Goal: Task Accomplishment & Management: Manage account settings

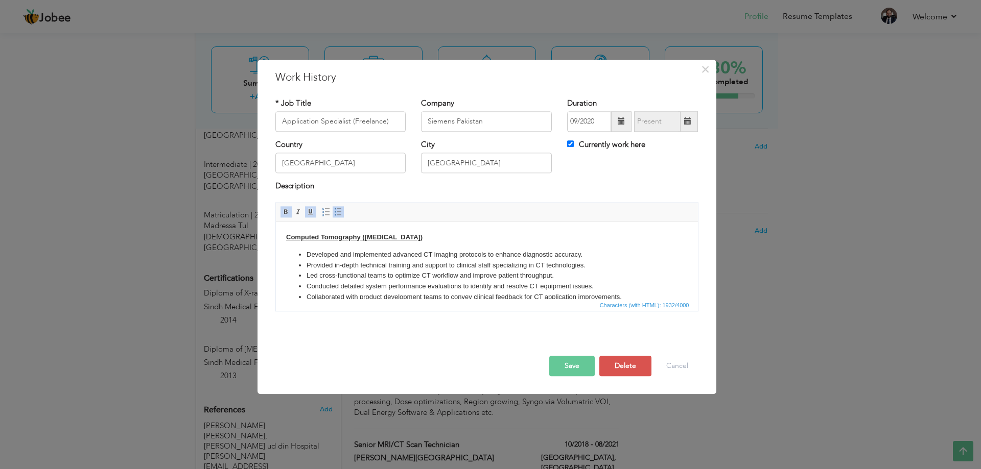
scroll to position [191, 0]
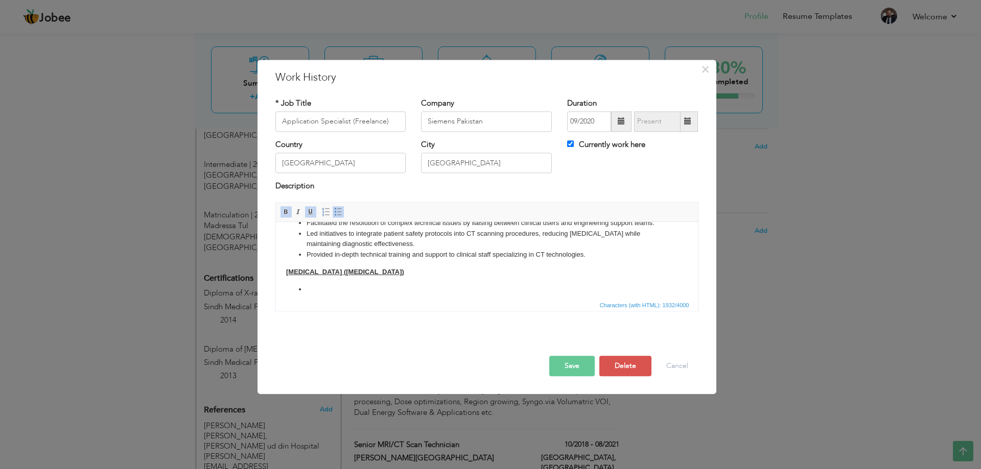
click at [405, 294] on body "Computed Tomography ([MEDICAL_DATA]) Developed and implemented advanced CT imag…" at bounding box center [485, 168] width 401 height 254
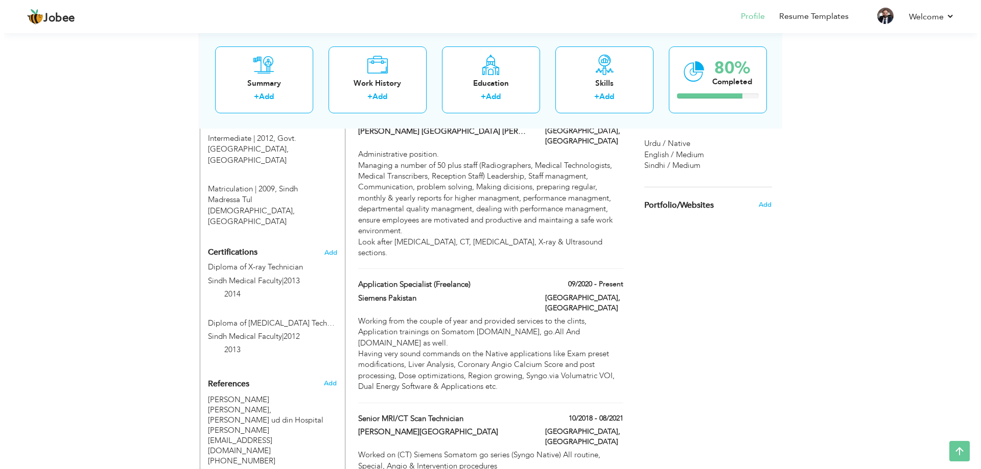
scroll to position [597, 0]
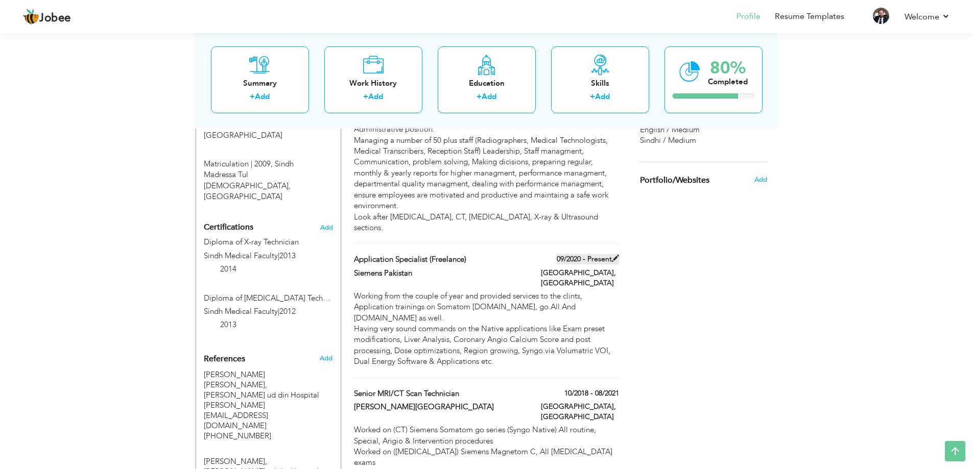
click at [616, 255] on span at bounding box center [615, 258] width 7 height 7
type input "Application Specialist (Freelance)"
type input "Siemens Pakistan"
type input "[GEOGRAPHIC_DATA]"
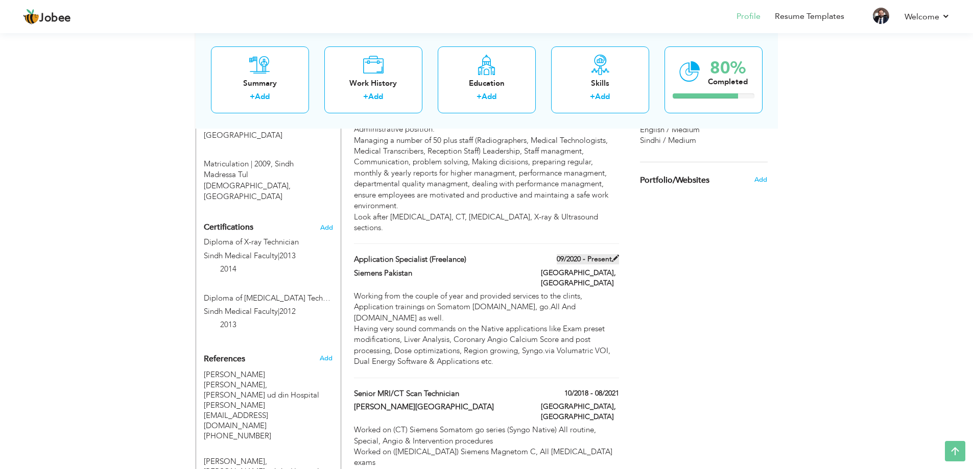
checkbox input "true"
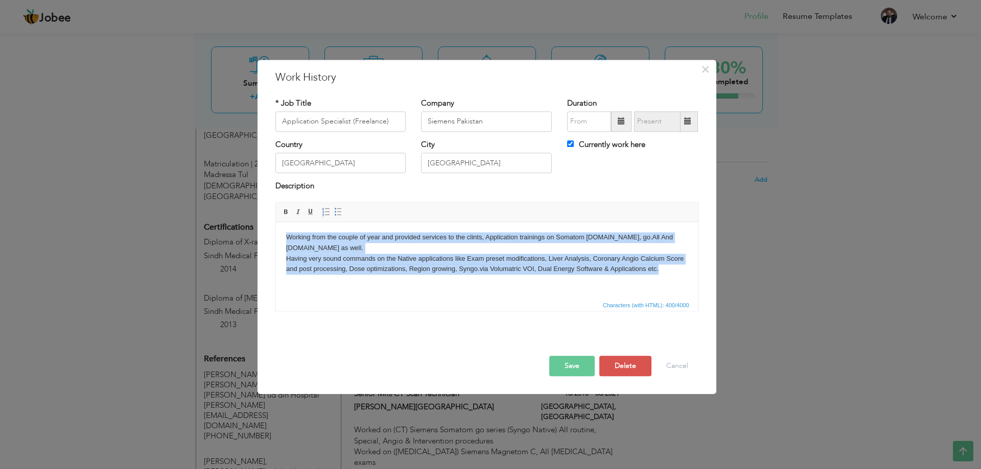
drag, startPoint x: 663, startPoint y: 260, endPoint x: 309, endPoint y: 231, distance: 355.1
click at [284, 227] on html "Working from the couple of year and provided services to the clints, Applicatio…" at bounding box center [486, 253] width 422 height 63
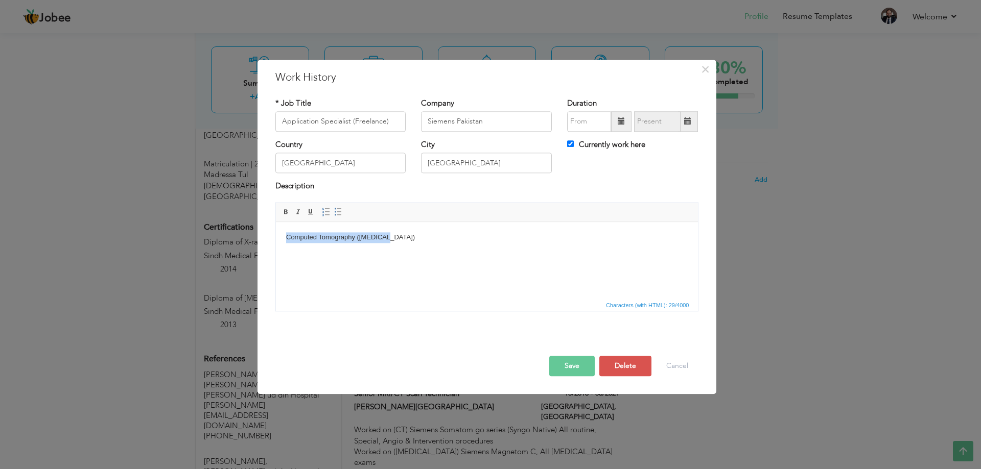
drag, startPoint x: 406, startPoint y: 242, endPoint x: 277, endPoint y: 246, distance: 129.3
click at [277, 246] on html "Computed Tomography ([MEDICAL_DATA])" at bounding box center [486, 237] width 422 height 31
click at [309, 212] on span at bounding box center [310, 212] width 8 height 8
click at [287, 214] on span at bounding box center [286, 212] width 8 height 8
click at [436, 247] on html "Computed Tomography (CT Scan)" at bounding box center [486, 237] width 422 height 31
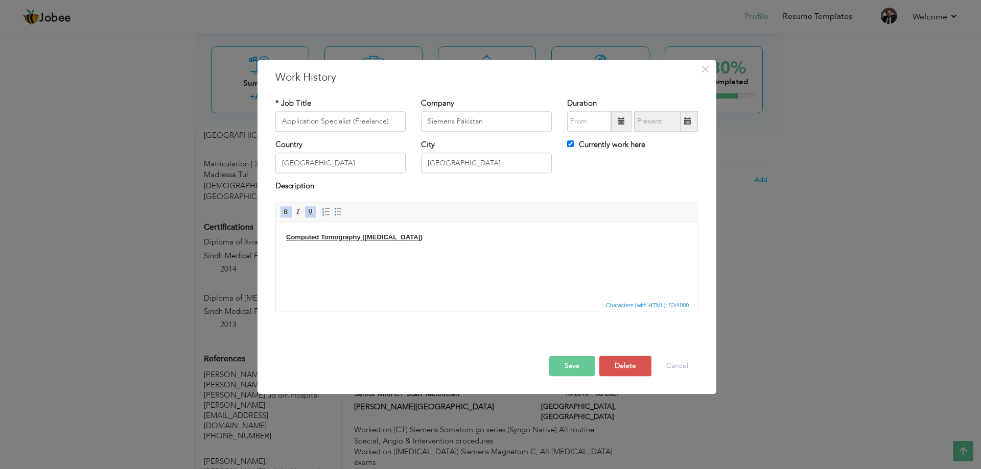
click at [384, 253] on html "Computed Tomography (CT Scan)" at bounding box center [486, 237] width 422 height 31
click at [408, 240] on body "Computed Tomography (CT Scan)" at bounding box center [485, 237] width 401 height 11
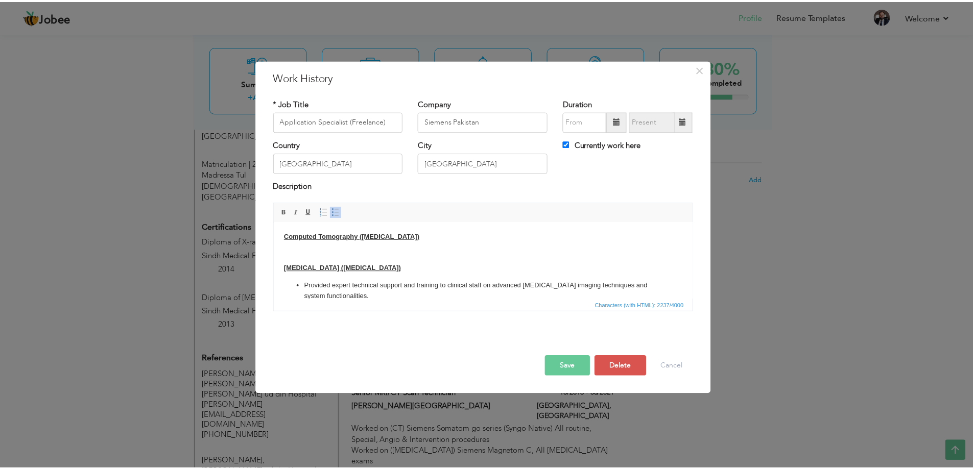
scroll to position [0, 0]
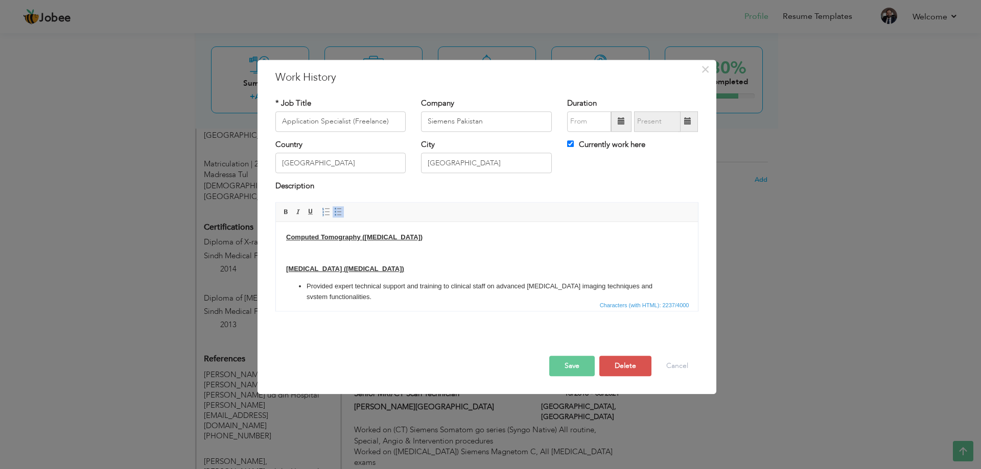
click at [570, 370] on button "Save" at bounding box center [571, 366] width 45 height 20
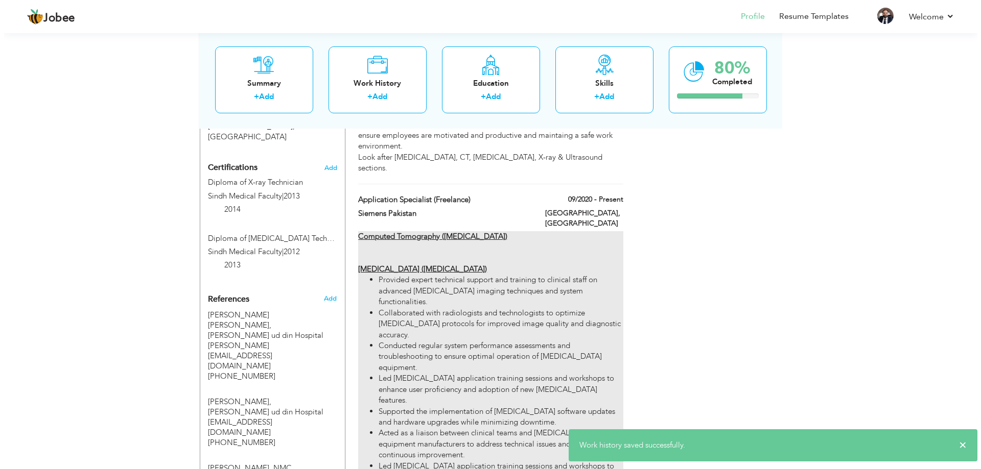
scroll to position [597, 0]
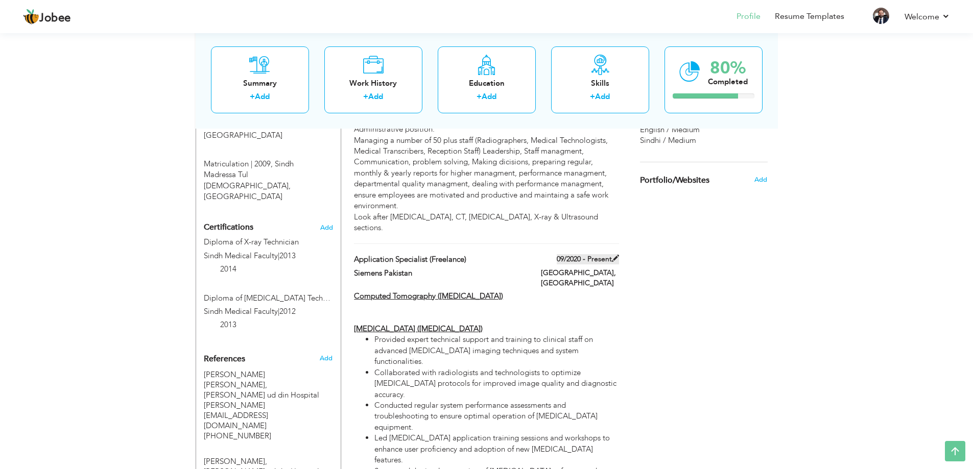
click at [613, 255] on span at bounding box center [615, 258] width 7 height 7
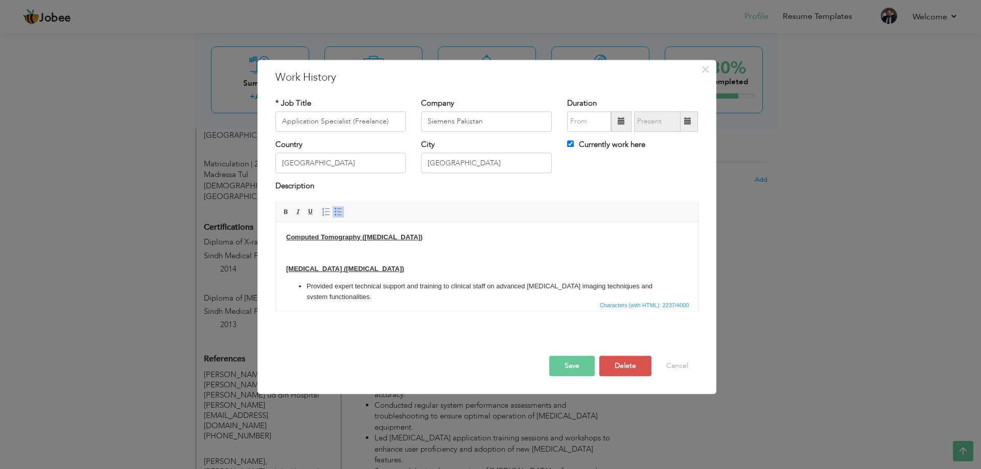
click at [289, 245] on body "Computed Tomography (CT Scan) Magnetic Resonance Imaging (MRI) Provided expert …" at bounding box center [485, 430] width 401 height 396
click at [311, 245] on body "Computed Tomography (CT Scan) Magnetic Resonance Imaging (MRI) Provided expert …" at bounding box center [485, 430] width 401 height 396
click at [368, 299] on span "Characters (with HTML): 2237/4000" at bounding box center [487, 305] width 422 height 12
click at [355, 296] on li "Provided expert technical support and training to clinical staff on advanced MR…" at bounding box center [486, 291] width 361 height 21
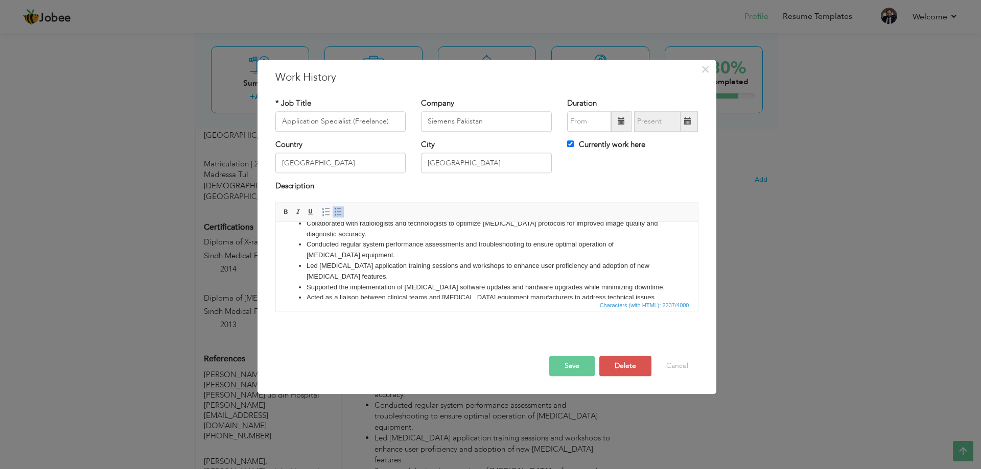
scroll to position [102, 0]
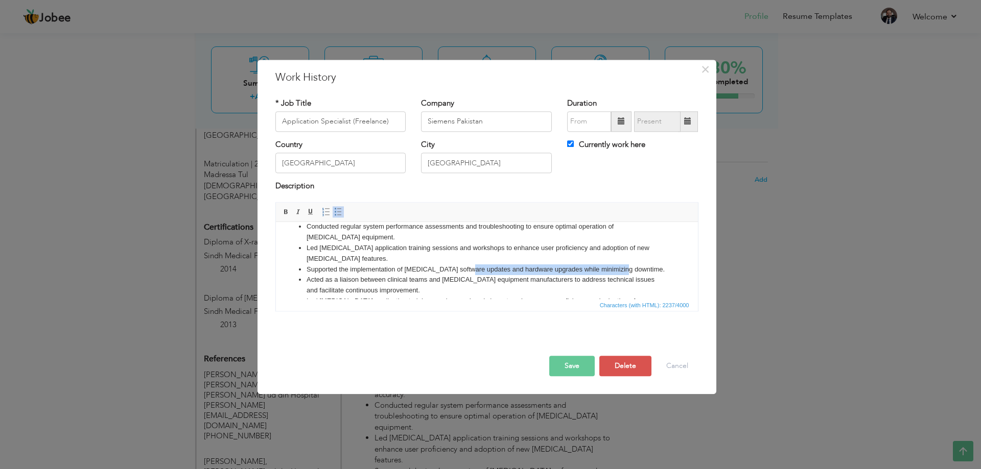
drag, startPoint x: 628, startPoint y: 257, endPoint x: 468, endPoint y: 262, distance: 159.9
click at [468, 265] on li "Supported the implementation of MRI software updates and hardware upgrades whil…" at bounding box center [486, 270] width 361 height 11
click at [394, 278] on li "Acted as a liaison between clinical teams and MRI equipment manufacturers to ad…" at bounding box center [486, 285] width 361 height 21
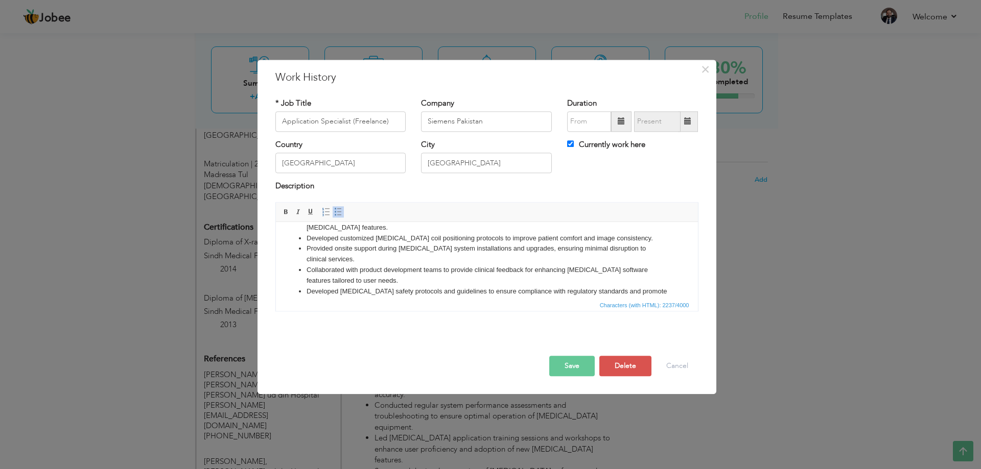
scroll to position [204, 0]
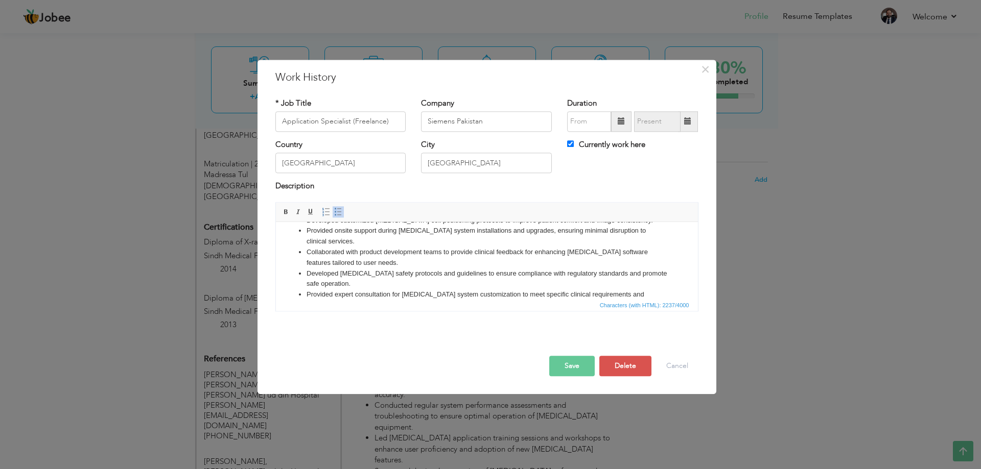
click at [387, 290] on li "Provided expert consultation for MRI system customization to meet specific clin…" at bounding box center [486, 300] width 361 height 21
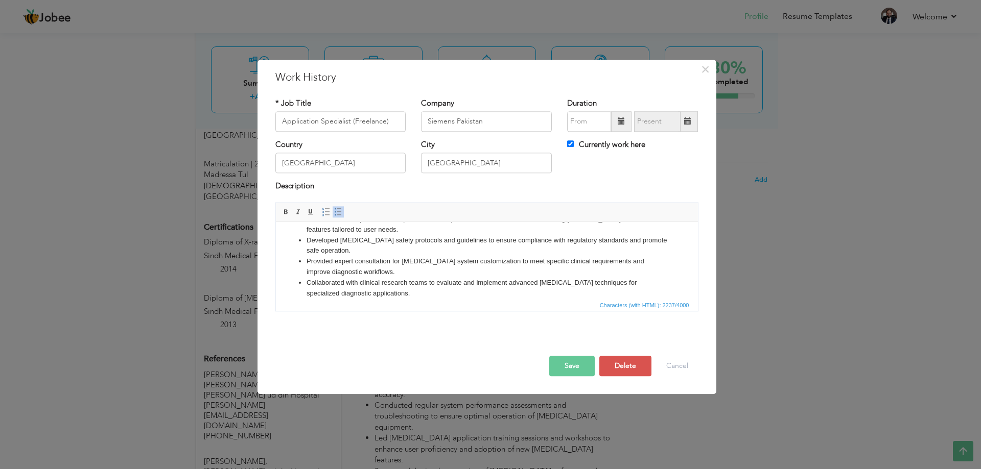
scroll to position [255, 0]
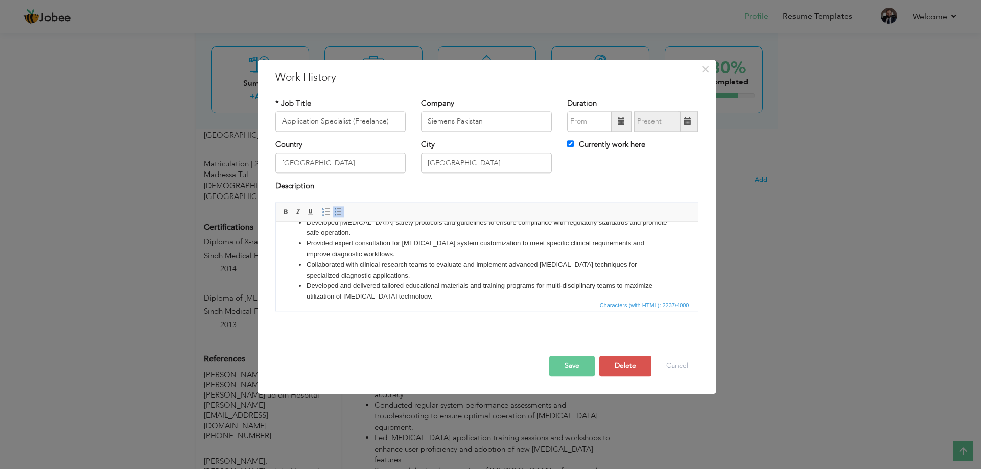
drag, startPoint x: 362, startPoint y: 287, endPoint x: 299, endPoint y: 275, distance: 63.9
click at [306, 302] on li "Provided expert technical support and training to clinical staff on advanced MR…" at bounding box center [486, 312] width 361 height 21
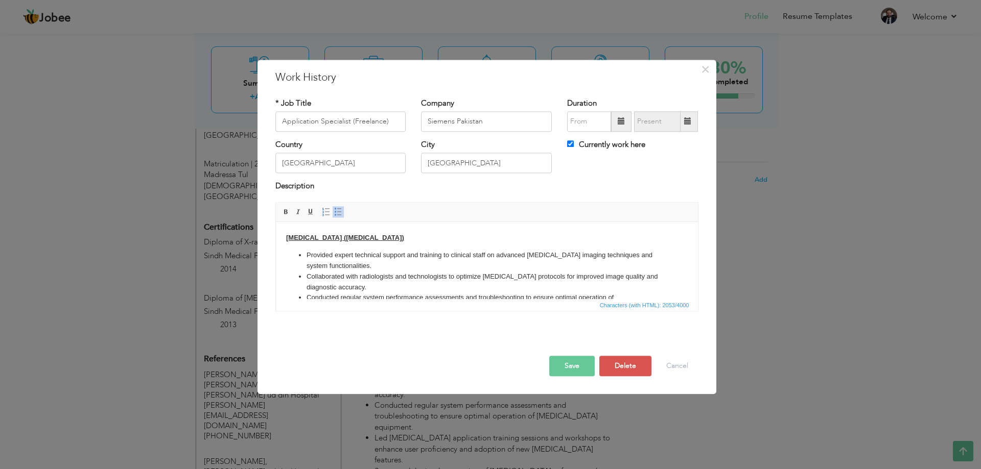
scroll to position [0, 0]
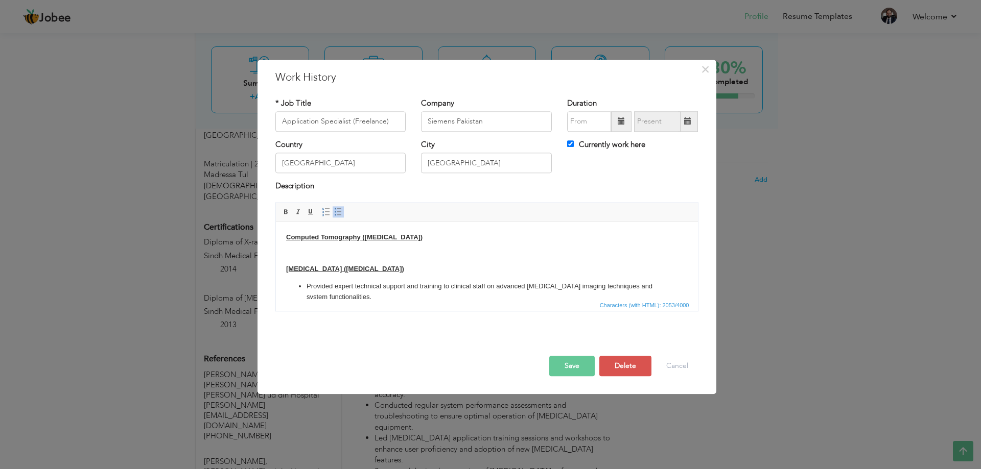
click at [308, 247] on body "Computed Tomography (CT Scan) Magnetic Resonance Imaging (MRI) Provided expert …" at bounding box center [485, 419] width 401 height 374
click at [292, 251] on body "Computed Tomography (CT Scan) Magnetic Resonance Imaging (MRI) Provided expert …" at bounding box center [485, 419] width 401 height 374
click at [303, 251] on body "Computed Tomography (CT Scan) Magnetic Resonance Imaging (MRI) Provided expert …" at bounding box center [485, 419] width 401 height 374
click at [330, 256] on span "Paste" at bounding box center [342, 258] width 53 height 12
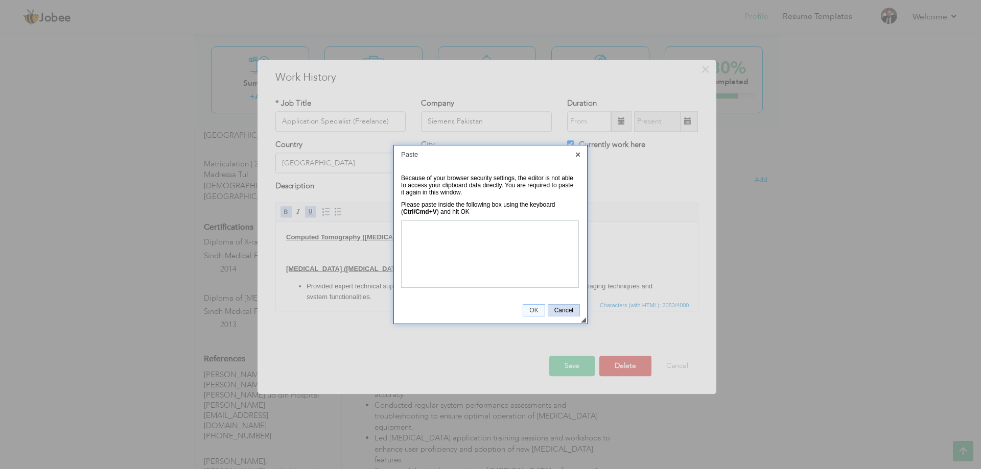
click at [569, 313] on span "Cancel" at bounding box center [563, 310] width 31 height 7
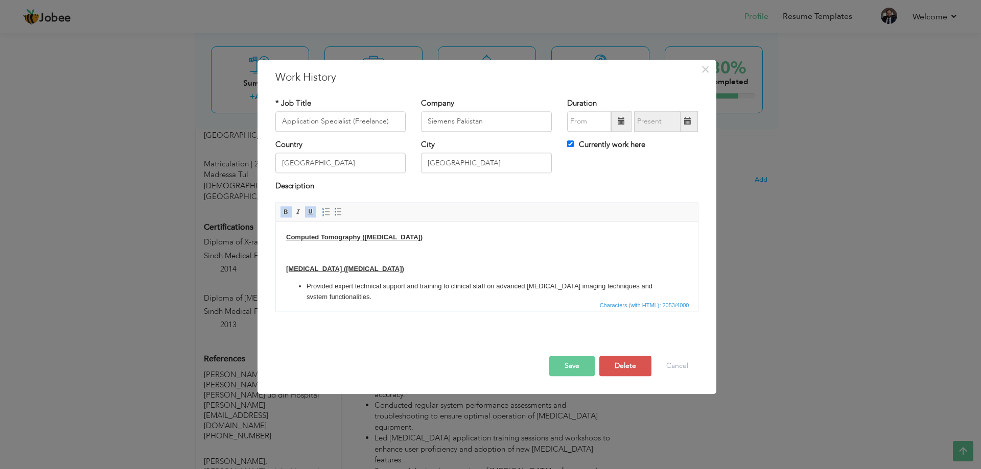
click at [566, 366] on button "Save" at bounding box center [571, 366] width 45 height 20
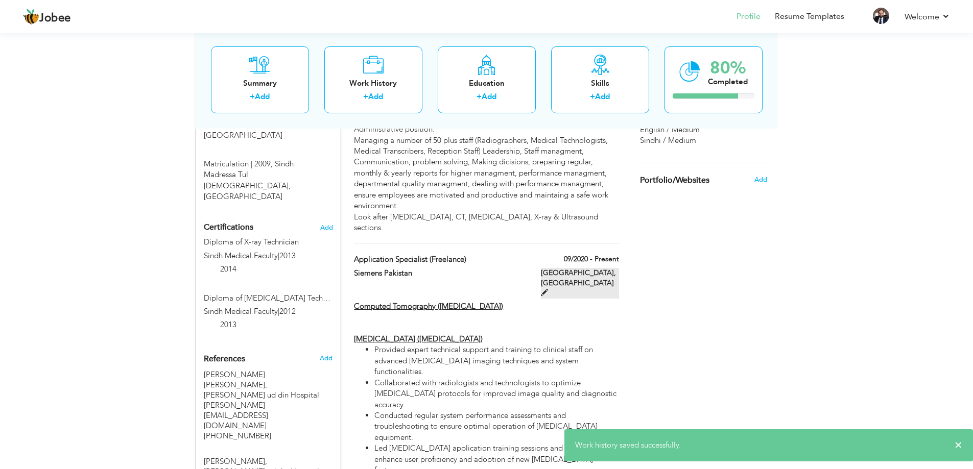
click at [548, 289] on span at bounding box center [544, 292] width 7 height 7
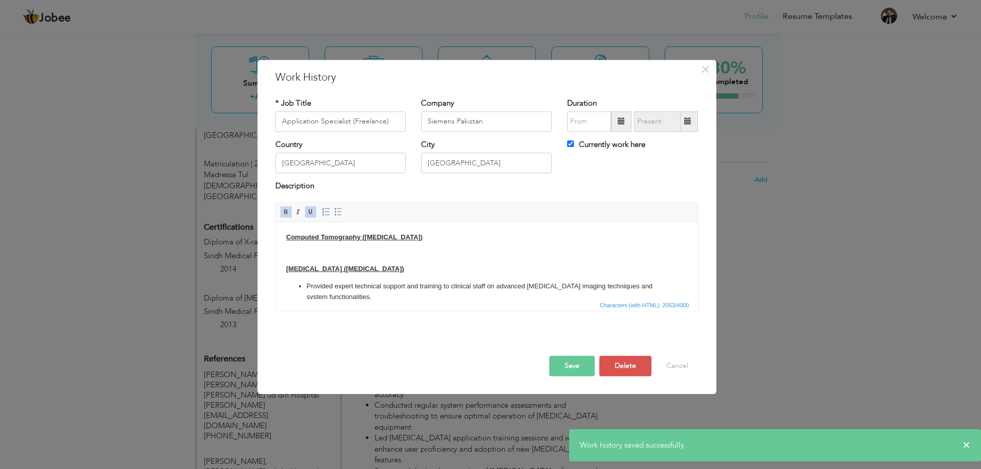
click at [300, 250] on body "Computed Tomography (CT Scan) Magnetic Resonance Imaging (MRI) Provided expert …" at bounding box center [485, 419] width 401 height 374
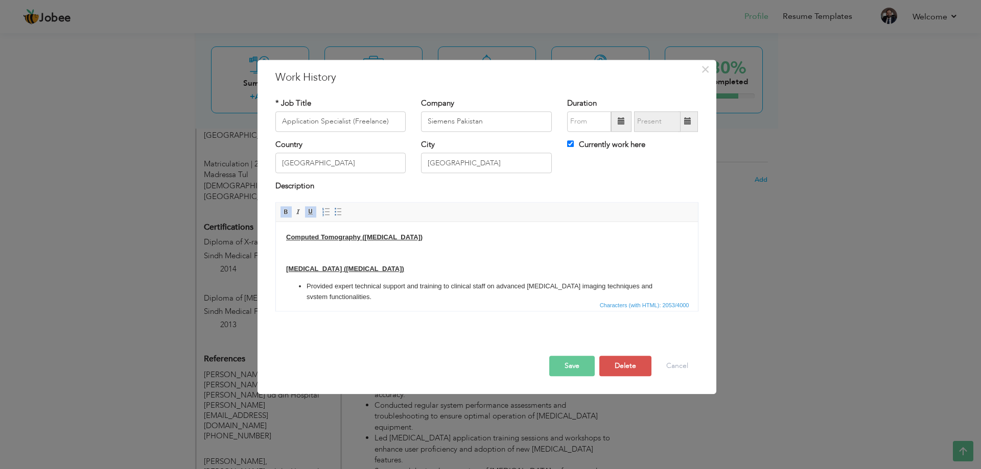
click at [300, 250] on body "Computed Tomography (CT Scan) Magnetic Resonance Imaging (MRI) Provided expert …" at bounding box center [485, 419] width 401 height 374
click at [327, 257] on span "Paste" at bounding box center [339, 257] width 53 height 12
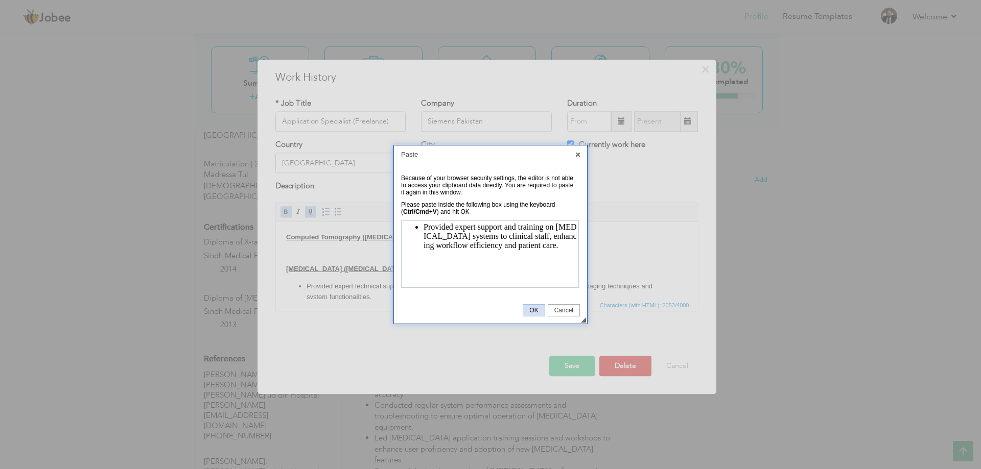
click at [532, 310] on span "OK" at bounding box center [533, 310] width 21 height 7
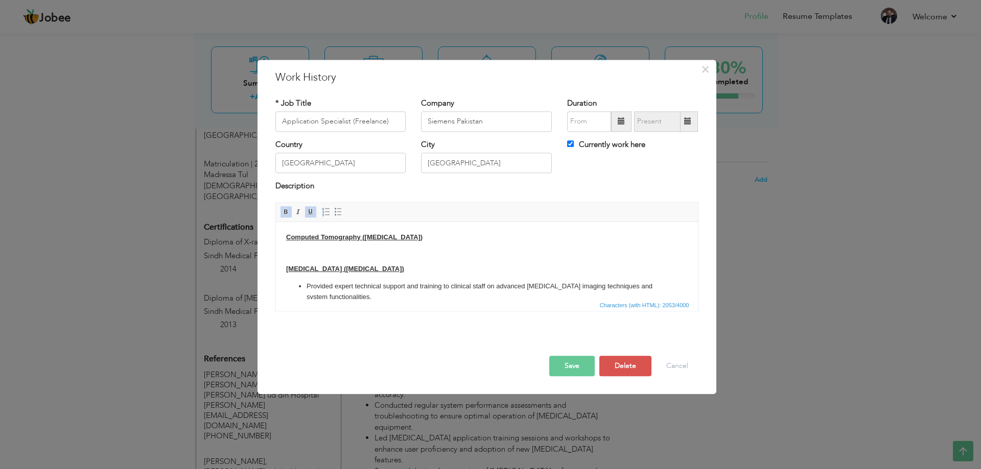
click at [386, 258] on body "Computed Tomography (CT Scan) Magnetic Resonance Imaging (MRI) Provided expert …" at bounding box center [485, 419] width 401 height 374
click at [378, 252] on body "Computed Tomography (CT Scan) Magnetic Resonance Imaging (MRI) Provided expert …" at bounding box center [485, 419] width 401 height 374
click at [374, 248] on body "Computed Tomography (CT Scan) Magnetic Resonance Imaging (MRI) Provided expert …" at bounding box center [485, 419] width 401 height 374
click at [392, 258] on span "Paste" at bounding box center [414, 255] width 53 height 12
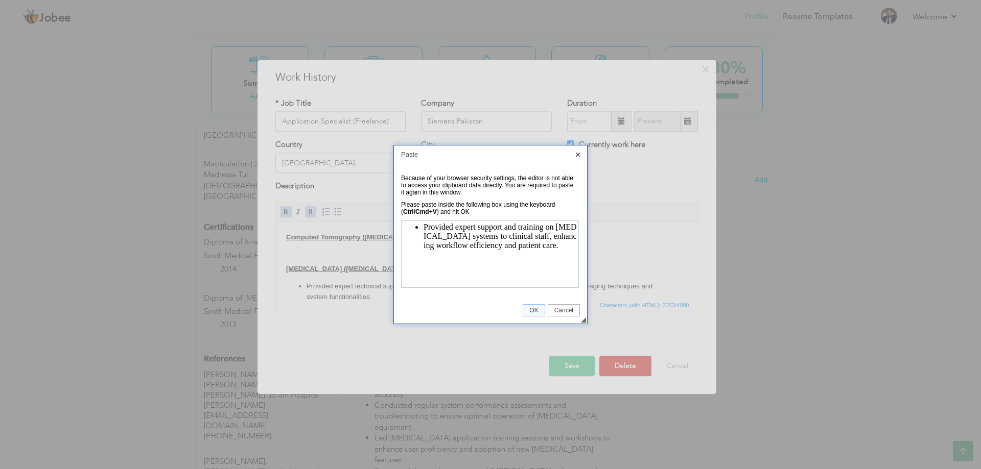
click at [532, 250] on body "Provided expert support and training on CT scan systems to clinical staff, enha…" at bounding box center [489, 253] width 174 height 63
drag, startPoint x: 468, startPoint y: 283, endPoint x: 429, endPoint y: 256, distance: 46.9
click at [429, 256] on ul "Provided expert support and training on CT scan systems to clinical staff, enha…" at bounding box center [499, 268] width 153 height 37
click at [527, 309] on span "OK" at bounding box center [533, 310] width 21 height 7
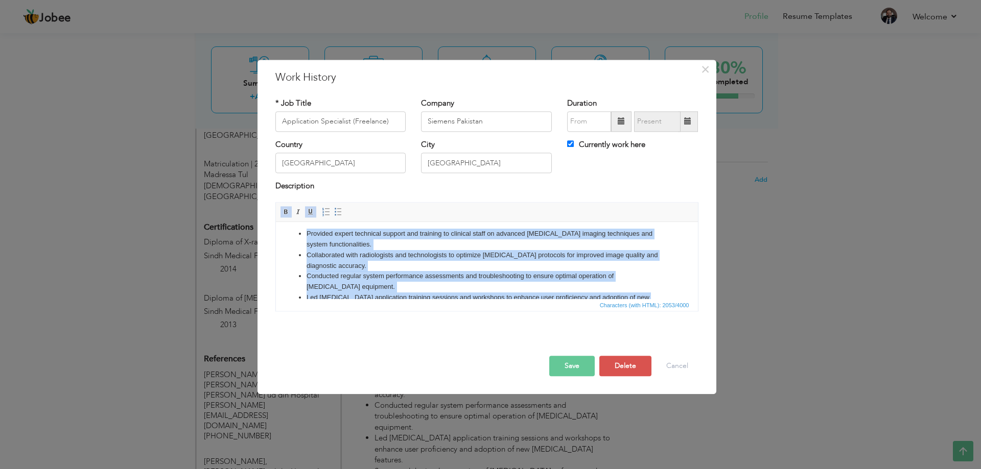
scroll to position [286, 0]
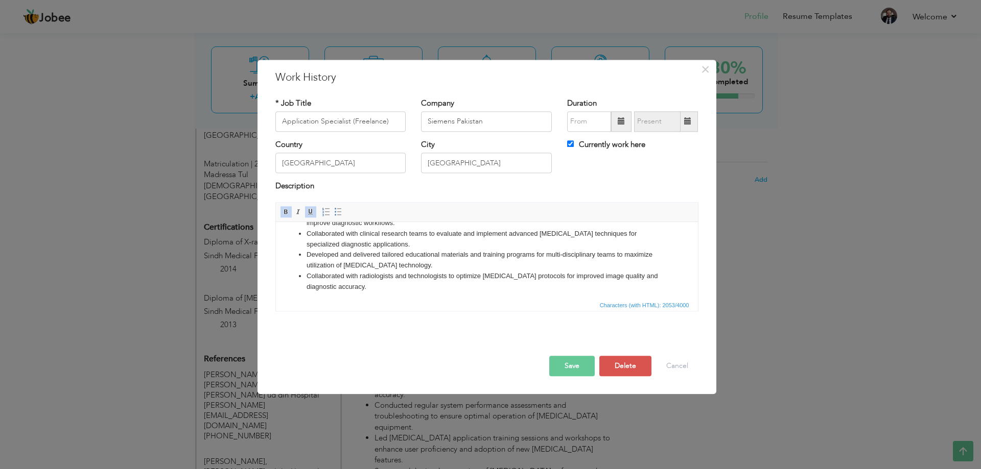
drag, startPoint x: 282, startPoint y: 268, endPoint x: 473, endPoint y: 270, distance: 191.0
click at [473, 270] on html "Computed Tomography (CT Scan) Magnetic Resonance Imaging (MRI) Provided expert …" at bounding box center [486, 133] width 422 height 395
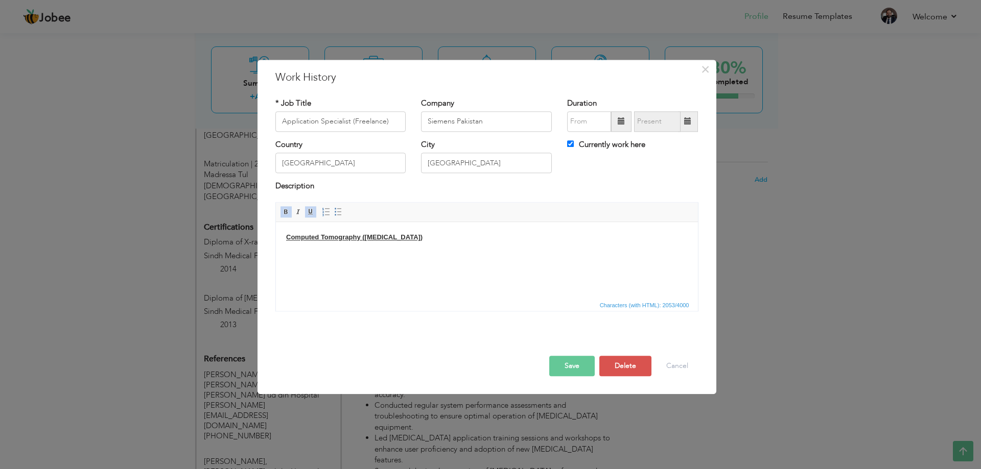
scroll to position [0, 0]
drag, startPoint x: 404, startPoint y: 237, endPoint x: 262, endPoint y: 243, distance: 142.1
click at [275, 243] on html "Computed Tomography (CT Scan)" at bounding box center [486, 259] width 422 height 74
click at [310, 241] on body "​​​​​​​ Computed Tomography (CT Scan)" at bounding box center [485, 258] width 401 height 53
drag, startPoint x: 357, startPoint y: 254, endPoint x: 376, endPoint y: 255, distance: 19.4
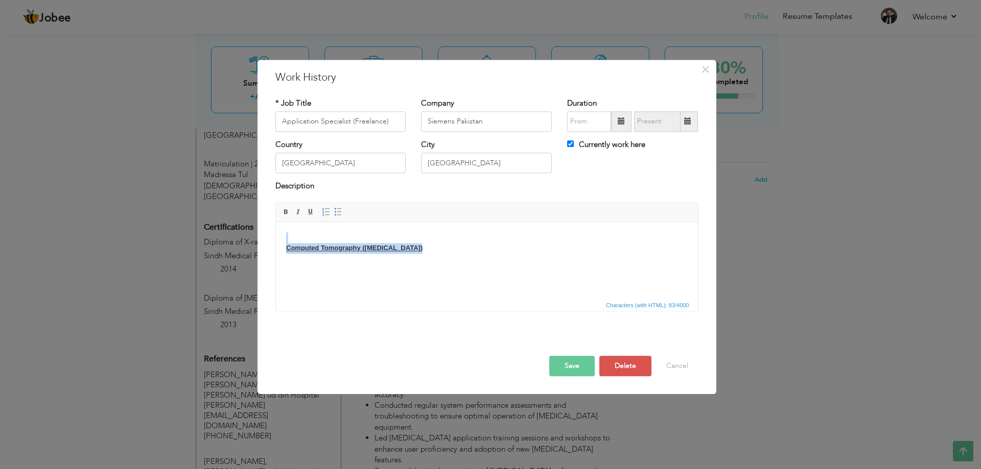
click at [376, 255] on body "​​​​​​​ Computed Tomography (CT Scan)" at bounding box center [485, 258] width 401 height 53
click at [388, 274] on body "Computed Tomography (CT Scan)" at bounding box center [485, 258] width 401 height 53
drag, startPoint x: 400, startPoint y: 248, endPoint x: 279, endPoint y: 249, distance: 121.0
click at [279, 249] on html "Computed Tomography (CT Scan)" at bounding box center [486, 259] width 422 height 74
click at [343, 253] on html at bounding box center [486, 237] width 422 height 31
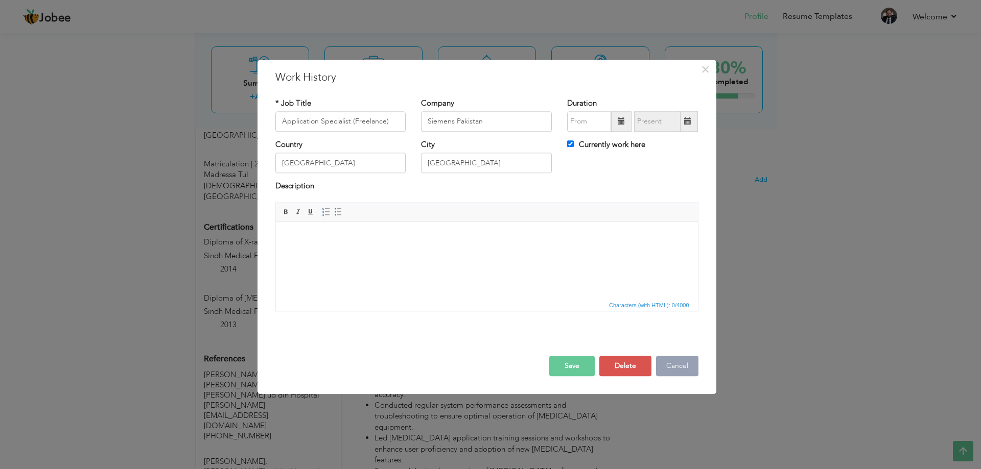
click at [684, 367] on button "Cancel" at bounding box center [677, 366] width 42 height 20
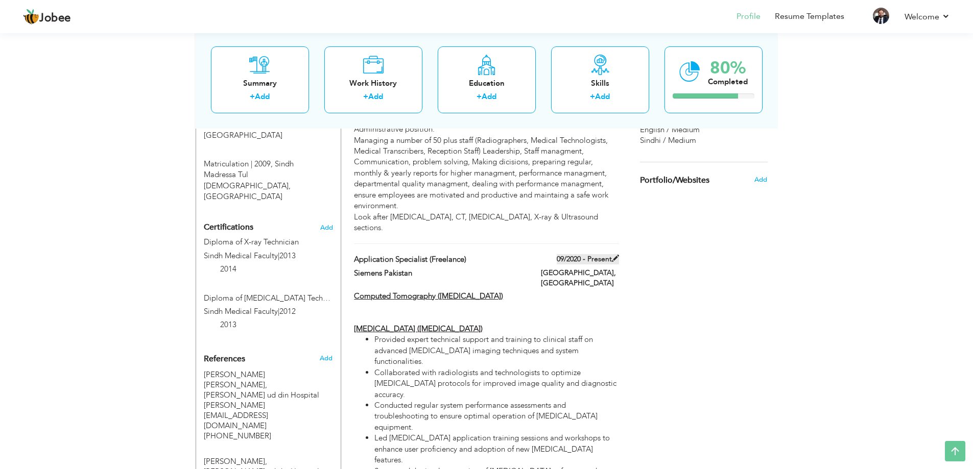
click at [616, 255] on span at bounding box center [615, 258] width 7 height 7
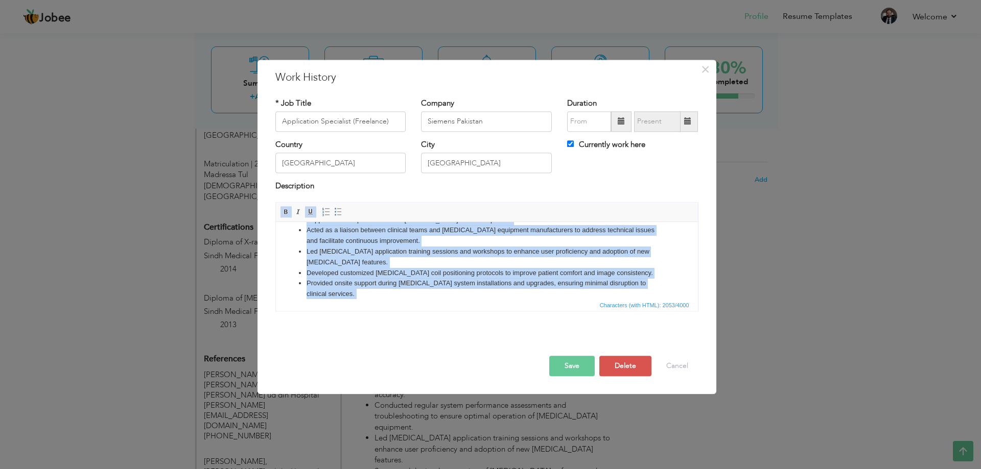
scroll to position [286, 0]
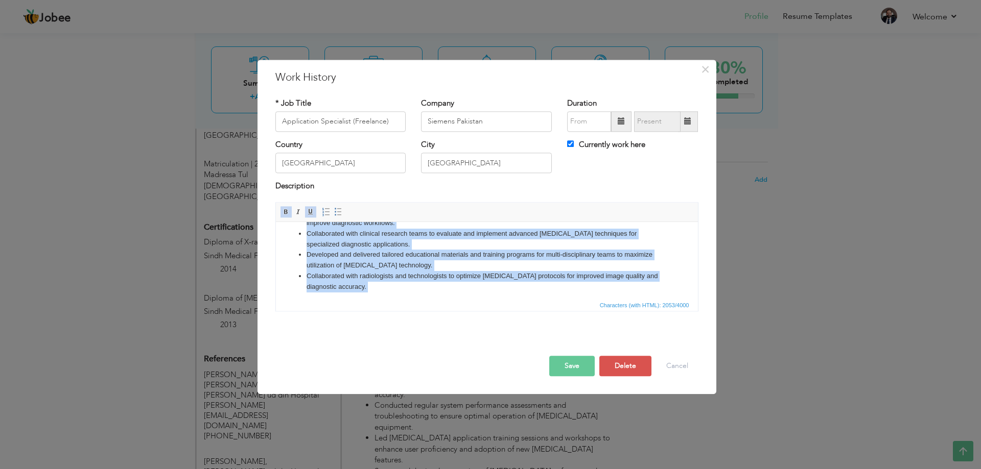
drag, startPoint x: 283, startPoint y: 233, endPoint x: 900, endPoint y: 533, distance: 686.3
click at [625, 310] on html "Computed Tomography (CT Scan) Magnetic Resonance Imaging (MRI) Provided expert …" at bounding box center [486, 133] width 422 height 395
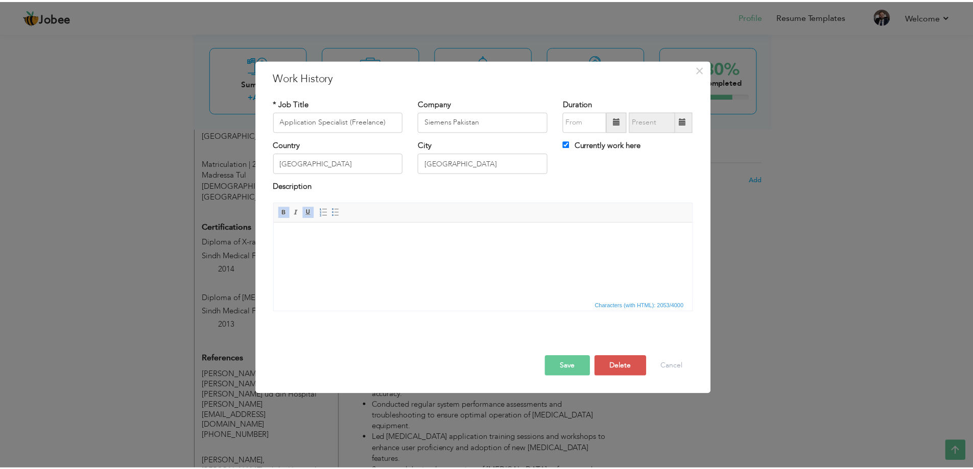
scroll to position [0, 0]
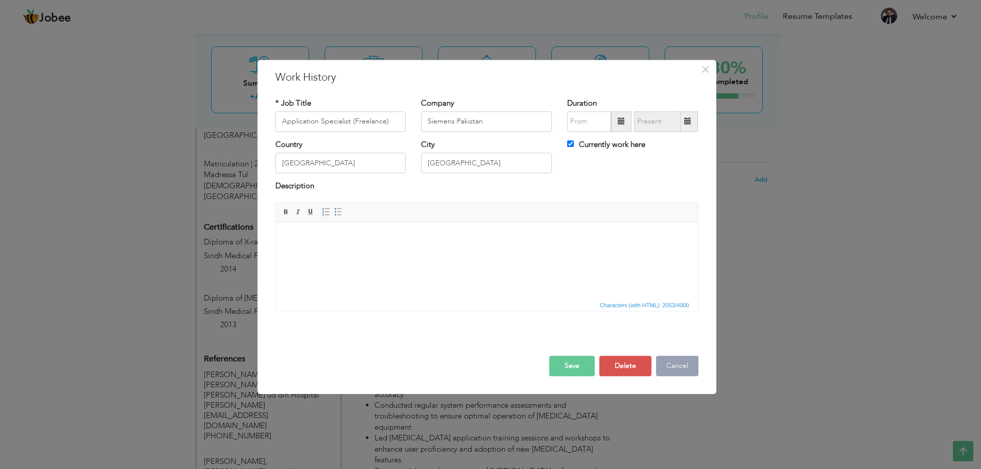
click at [682, 369] on button "Cancel" at bounding box center [677, 366] width 42 height 20
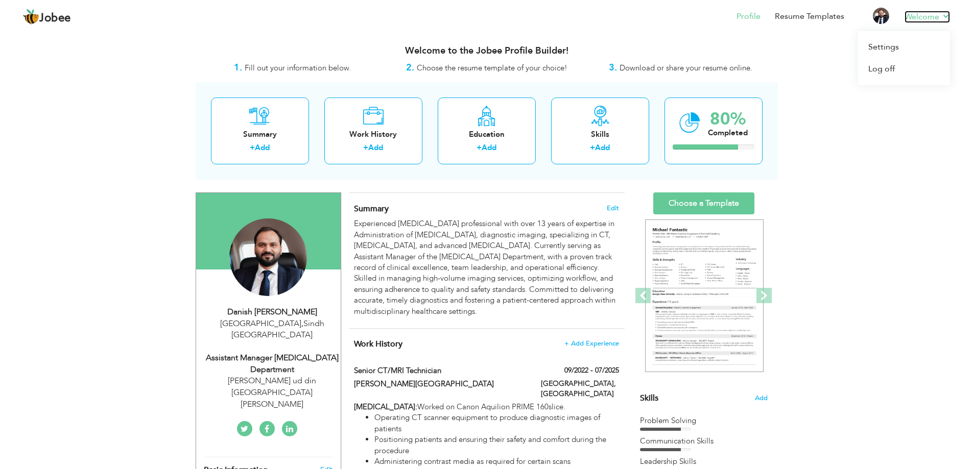
click at [907, 14] on link "Welcome" at bounding box center [926, 17] width 45 height 12
click at [900, 72] on link "Log off" at bounding box center [904, 69] width 92 height 22
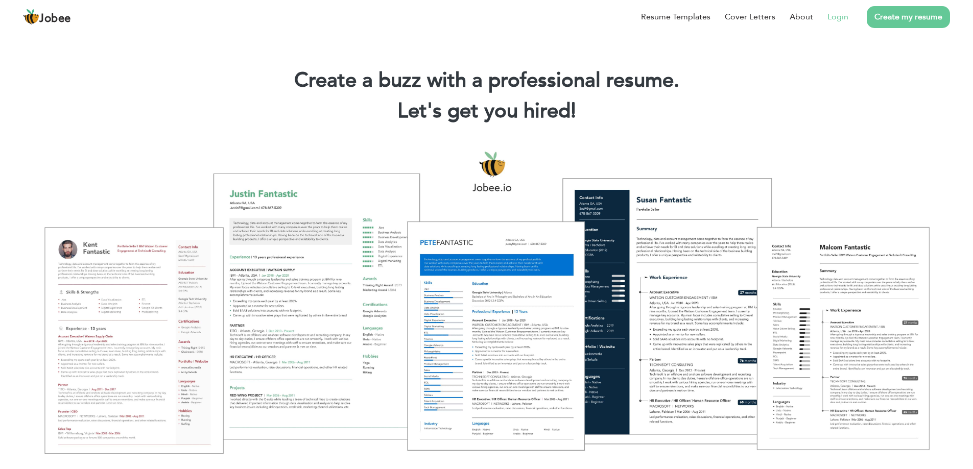
click at [837, 14] on link "Login" at bounding box center [837, 17] width 21 height 12
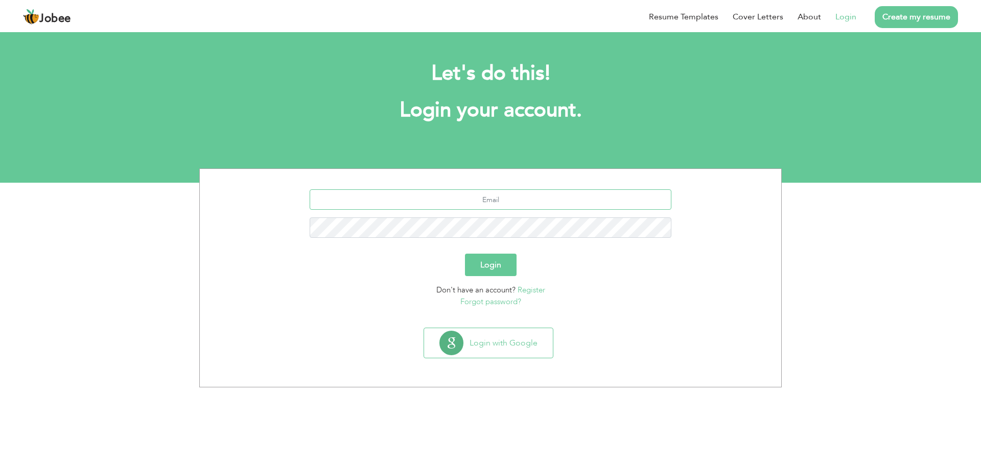
click at [514, 201] on input "text" at bounding box center [490, 199] width 362 height 20
type input "danish.m.ali92@gmail.com"
click at [465, 254] on button "Login" at bounding box center [491, 265] width 52 height 22
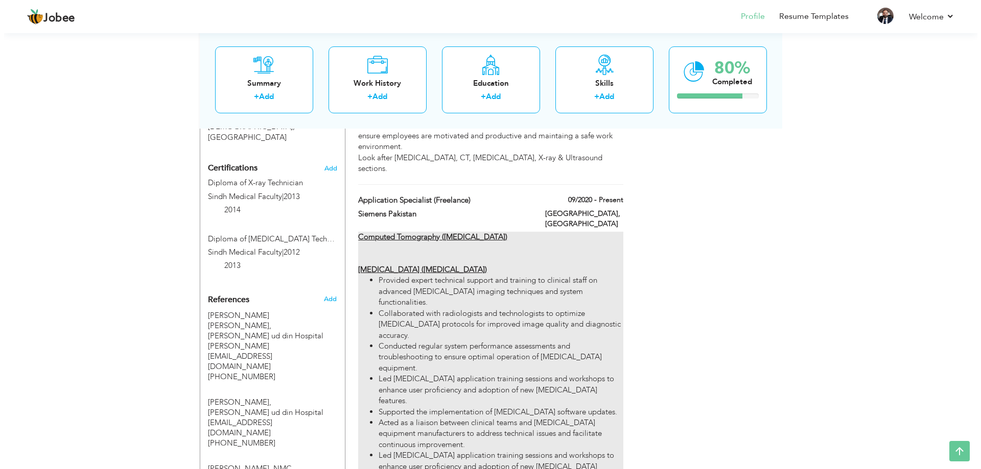
scroll to position [664, 0]
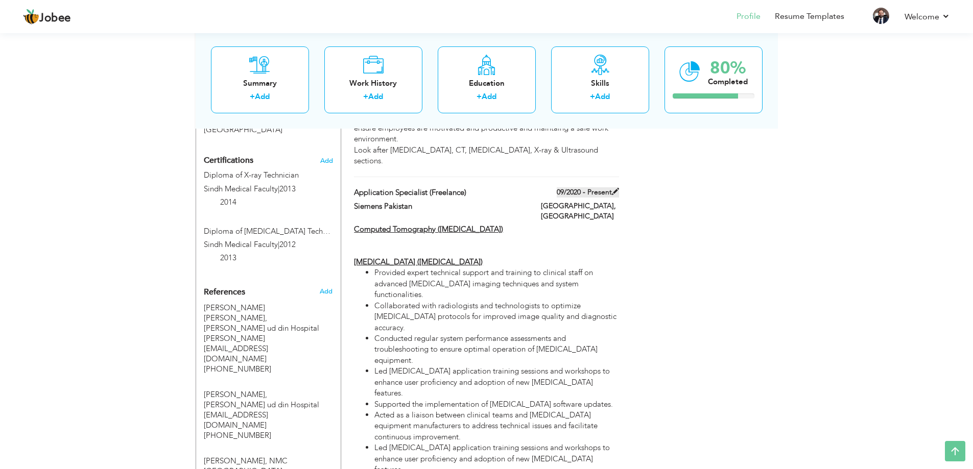
click at [612, 188] on span at bounding box center [615, 191] width 7 height 7
type input "Application Specialist (Freelance)"
type input "Siemens Pakistan"
type input "09/2020"
type input "Pakistan"
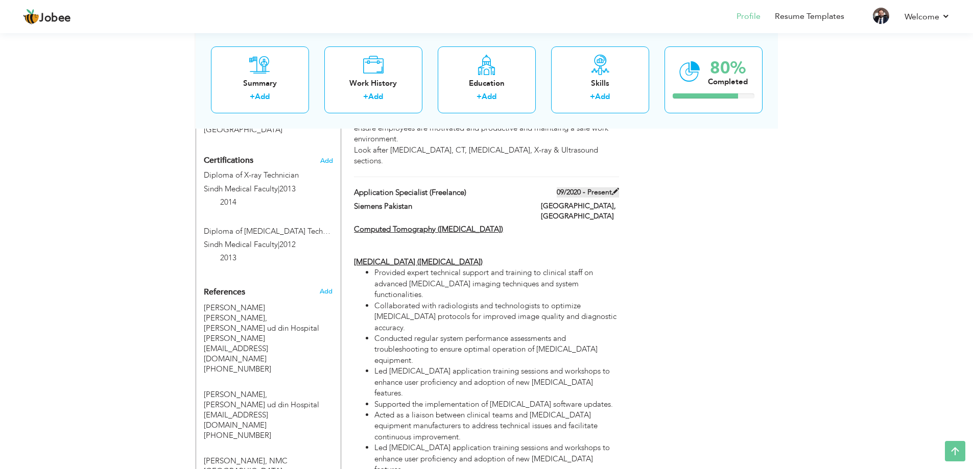
type input "Karachi"
checkbox input "true"
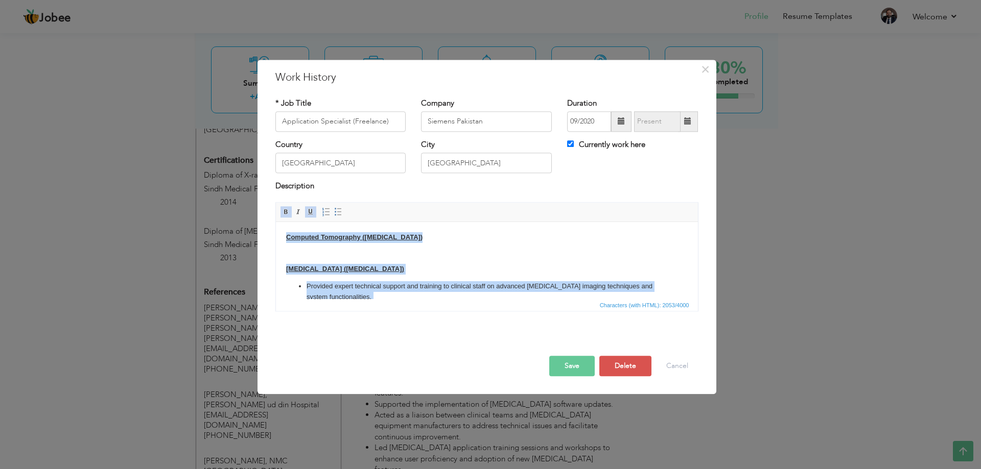
scroll to position [286, 0]
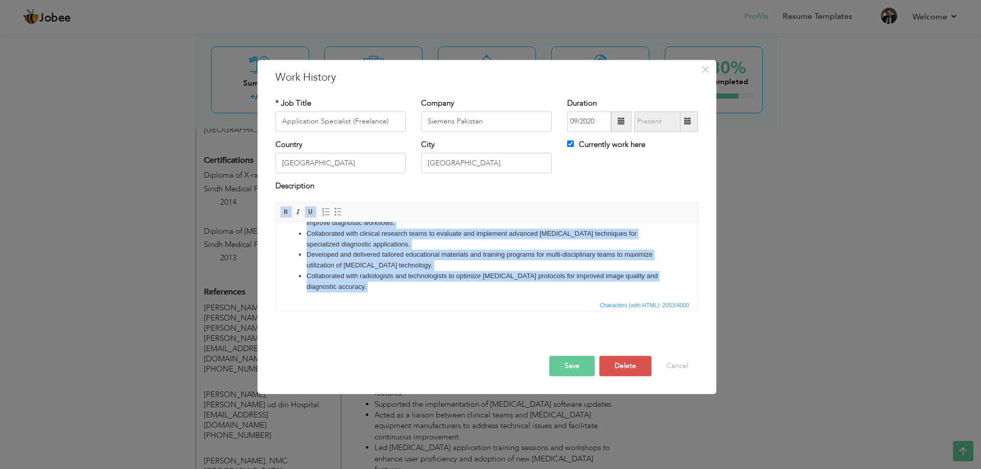
drag, startPoint x: 285, startPoint y: 237, endPoint x: 656, endPoint y: 663, distance: 564.3
click at [381, 330] on html "Computed Tomography (CT Scan) Magnetic Resonance Imaging (MRI) Provided expert …" at bounding box center [486, 133] width 422 height 395
click at [351, 281] on body "Computed Tomography (CT Scan) Magnetic Resonance Imaging (MRI) Provided expert …" at bounding box center [485, 133] width 401 height 374
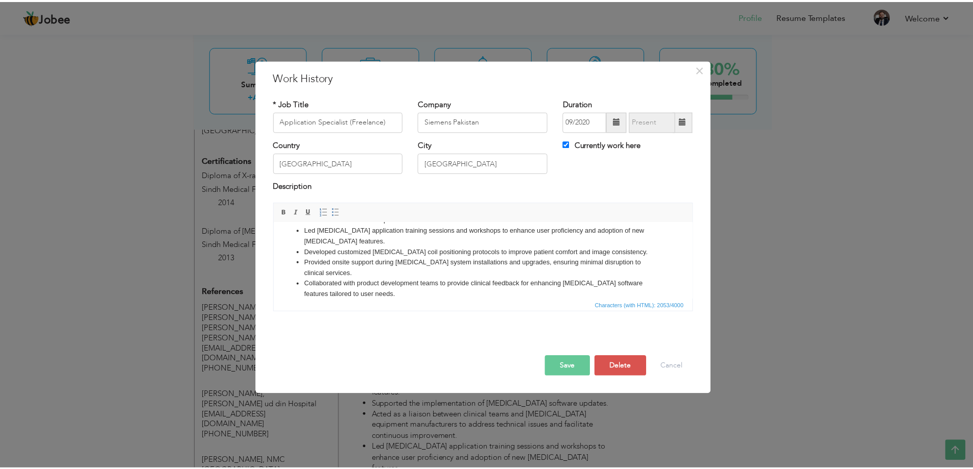
scroll to position [0, 0]
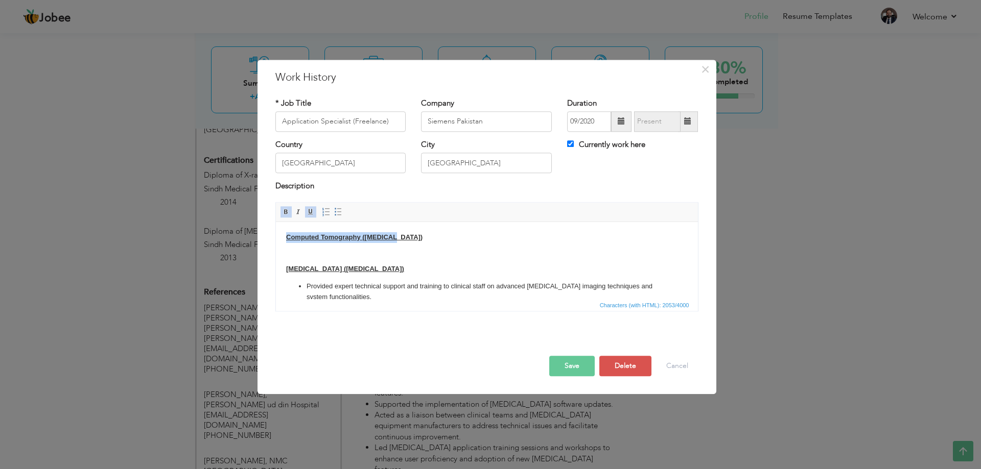
drag, startPoint x: 284, startPoint y: 233, endPoint x: 436, endPoint y: 241, distance: 152.4
click at [436, 241] on html "Computed Tomography (CT Scan) Magnetic Resonance Imaging (MRI) Provided expert …" at bounding box center [486, 419] width 422 height 395
click at [352, 257] on body "Computed Tomography (CT Scan) Magnetic Resonance Imaging (MRI) Provided expert …" at bounding box center [485, 419] width 401 height 374
click at [281, 246] on html "Computed Tomography (CT Scan) Magnetic Resonance Imaging (MRI) Provided expert …" at bounding box center [486, 419] width 422 height 395
click at [570, 369] on button "Save" at bounding box center [571, 366] width 45 height 20
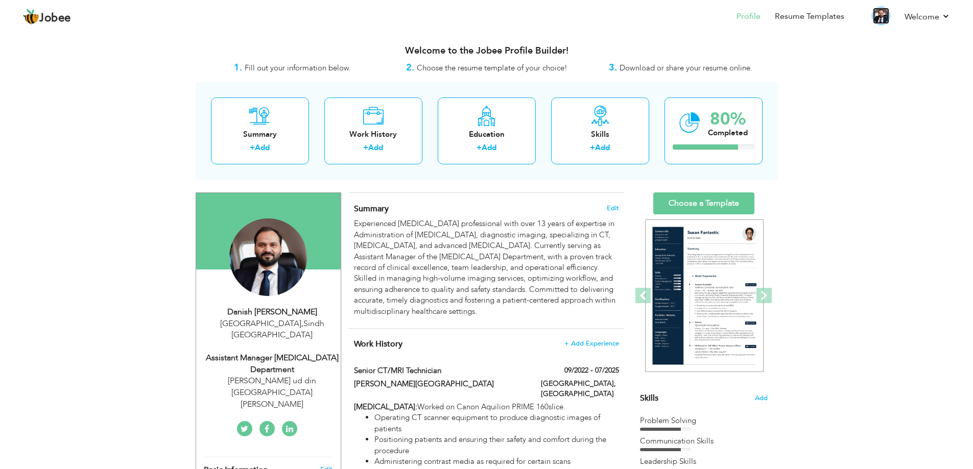
click at [885, 19] on img at bounding box center [881, 16] width 16 height 16
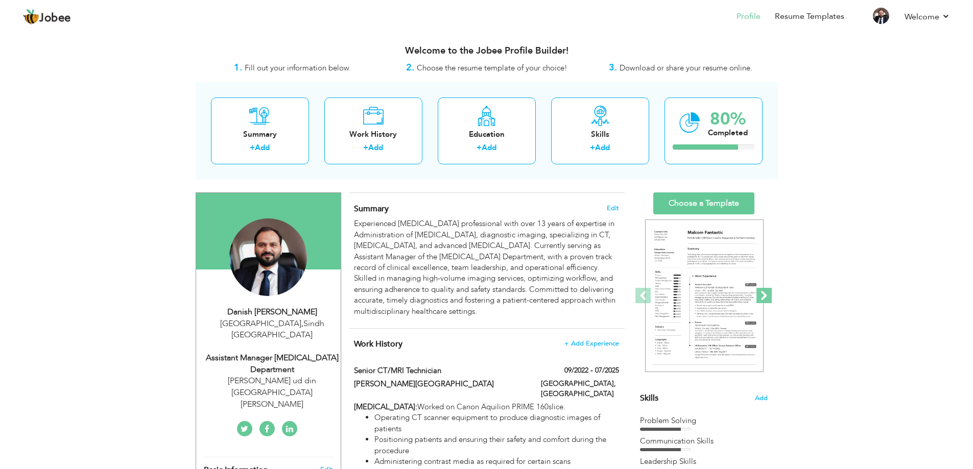
click at [768, 289] on span at bounding box center [763, 295] width 15 height 15
click at [768, 296] on span at bounding box center [763, 295] width 15 height 15
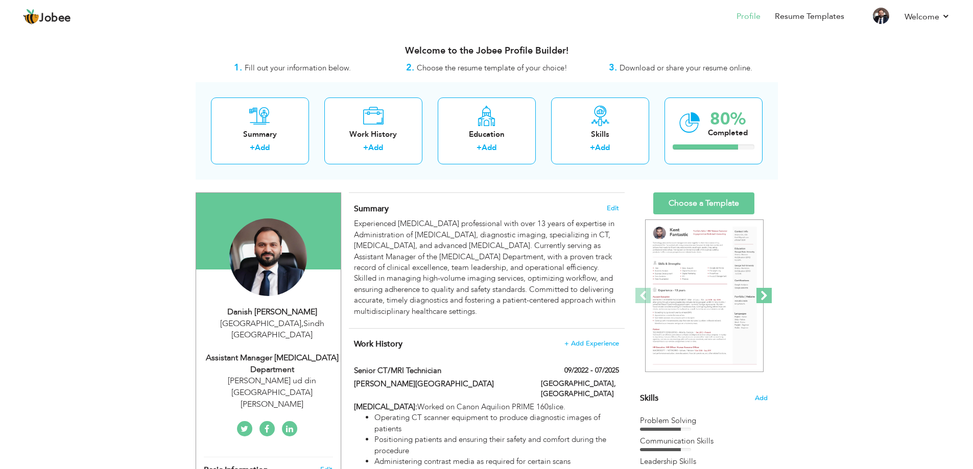
click at [768, 296] on span at bounding box center [763, 295] width 15 height 15
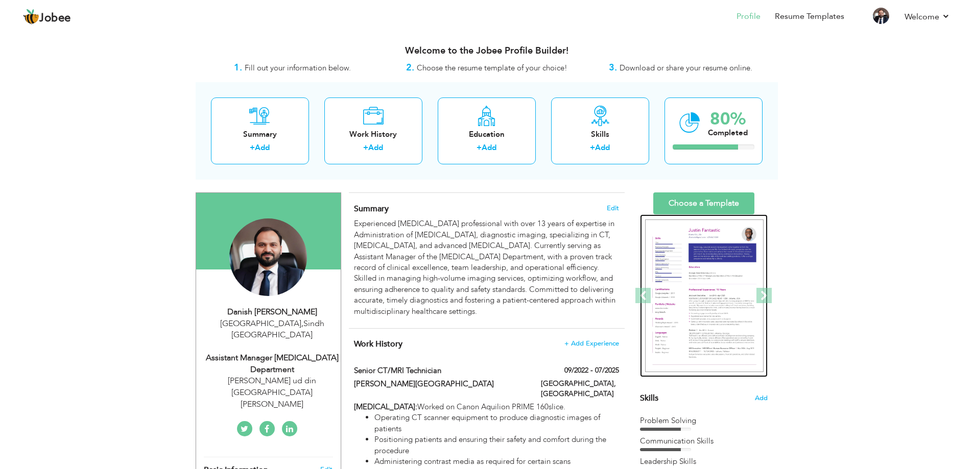
click at [709, 298] on img at bounding box center [704, 296] width 118 height 153
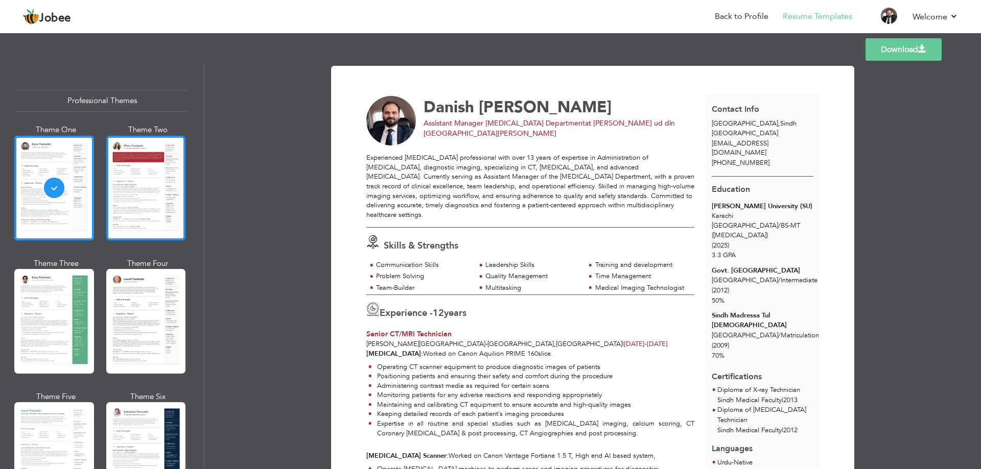
click at [147, 196] on div at bounding box center [146, 188] width 80 height 105
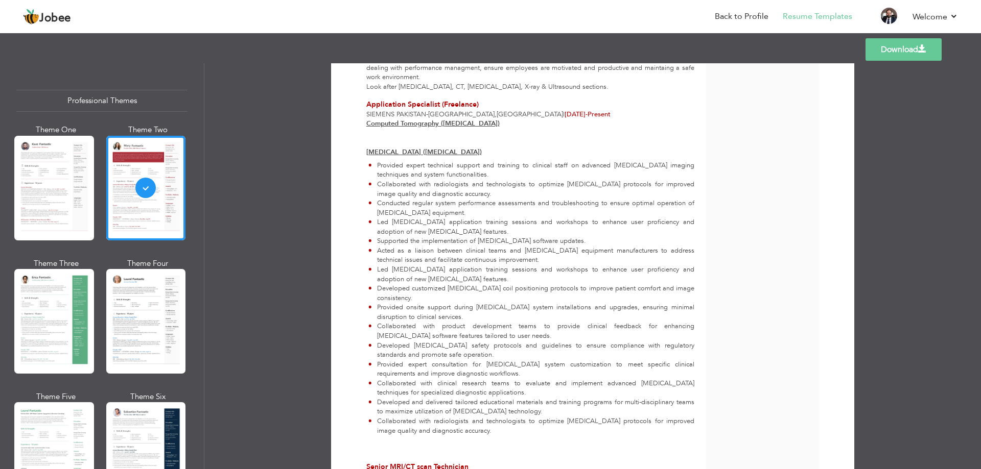
scroll to position [866, 0]
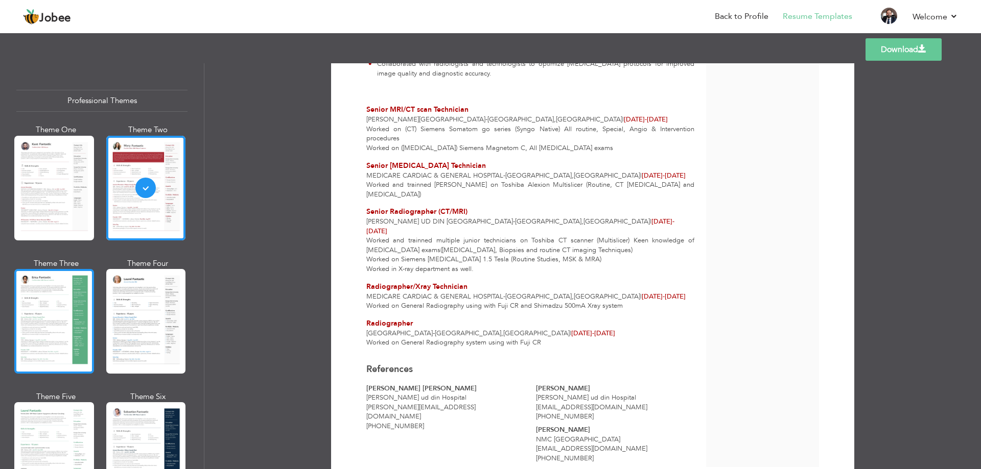
click at [46, 316] on div at bounding box center [54, 321] width 80 height 105
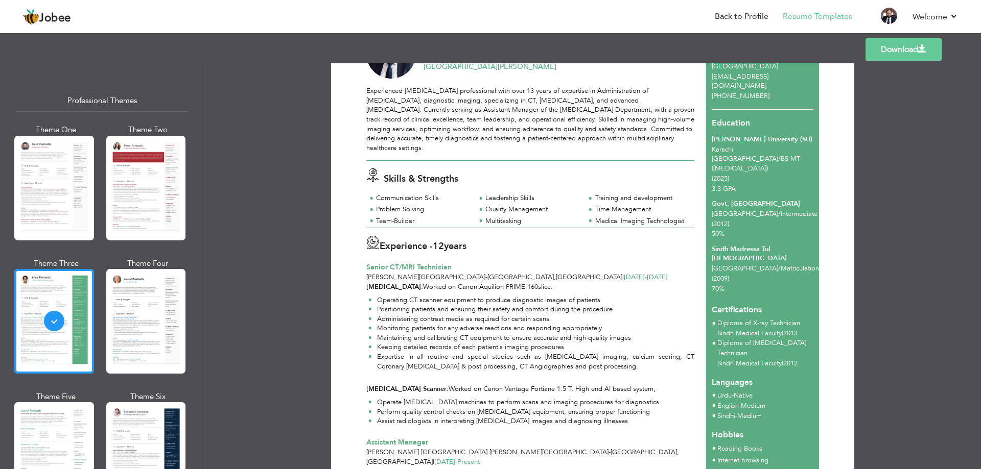
scroll to position [0, 0]
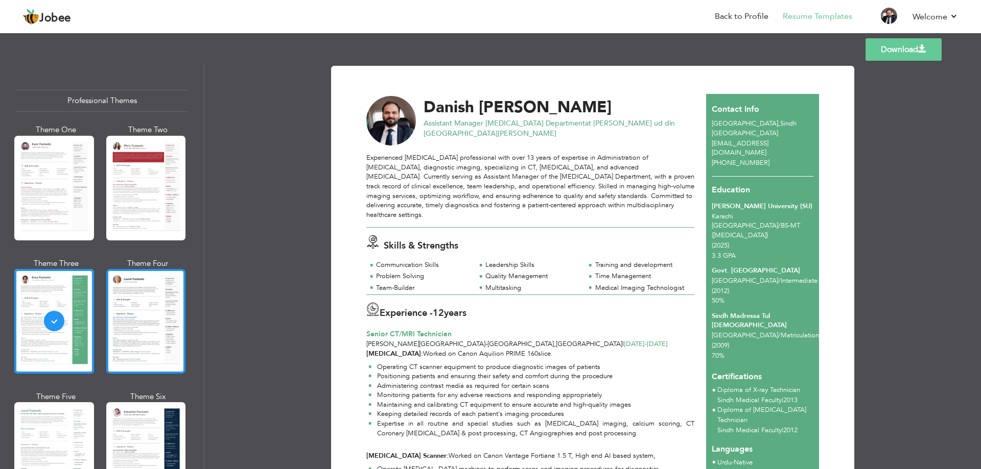
click at [140, 320] on div at bounding box center [146, 321] width 80 height 105
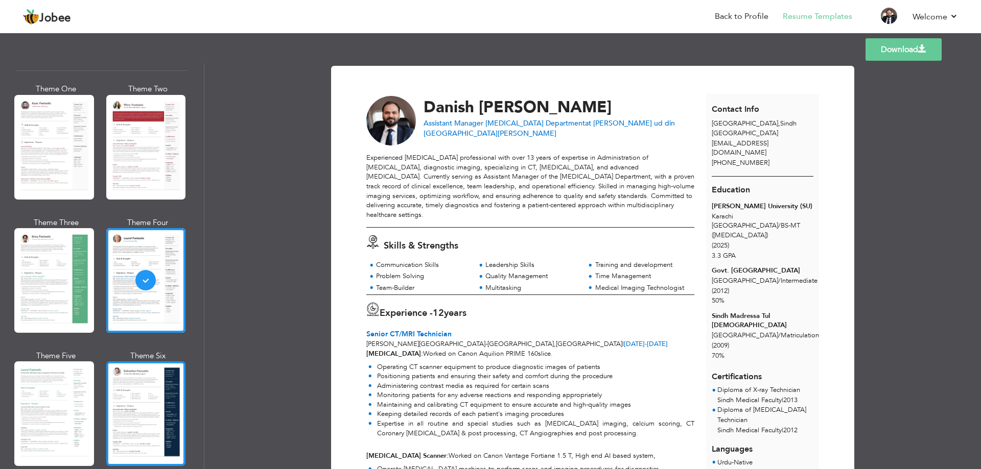
scroll to position [102, 0]
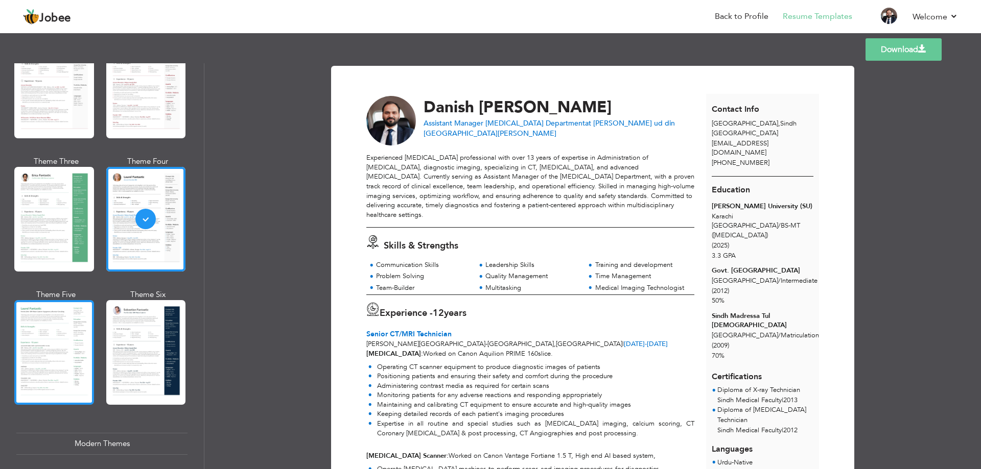
click at [66, 377] on div at bounding box center [54, 352] width 80 height 105
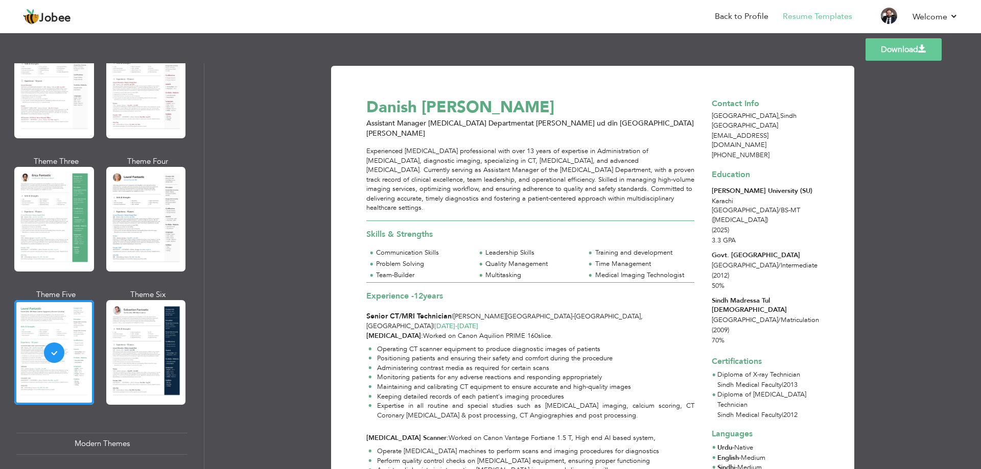
click at [137, 360] on div at bounding box center [146, 352] width 80 height 105
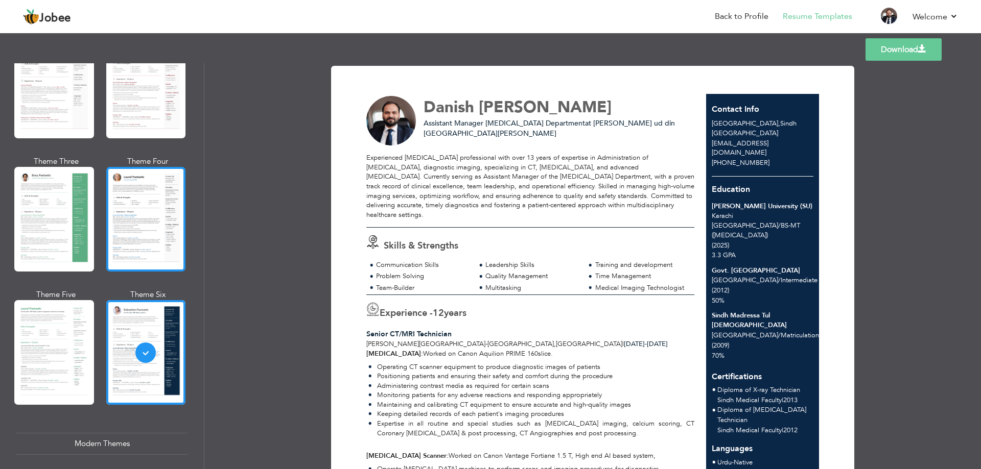
click at [151, 236] on div at bounding box center [146, 219] width 80 height 105
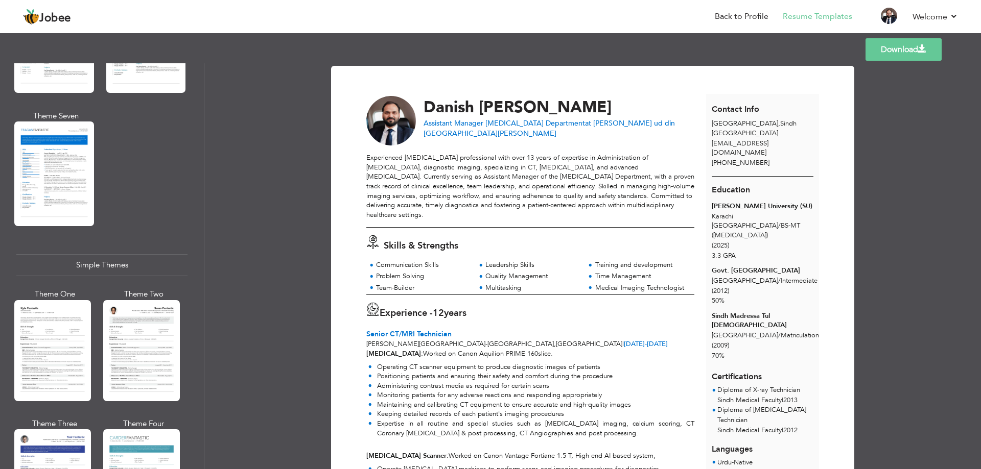
scroll to position [1676, 0]
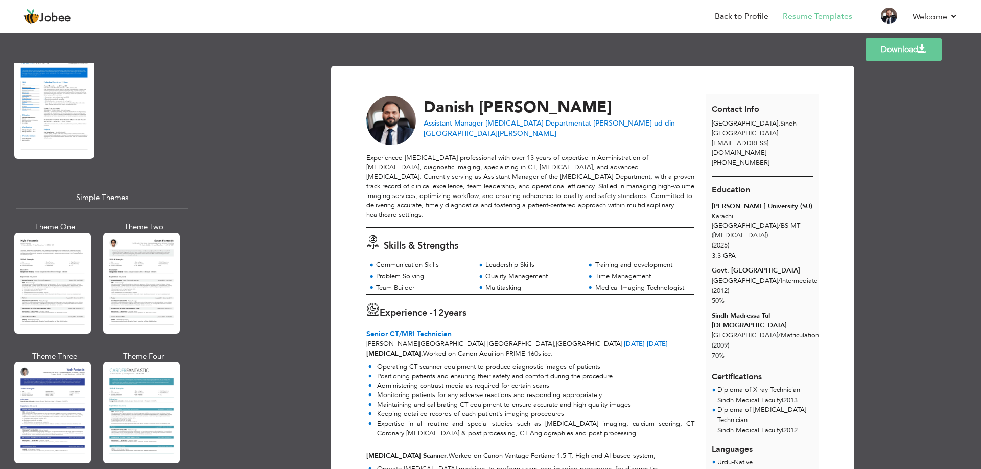
click at [146, 384] on div at bounding box center [141, 412] width 77 height 101
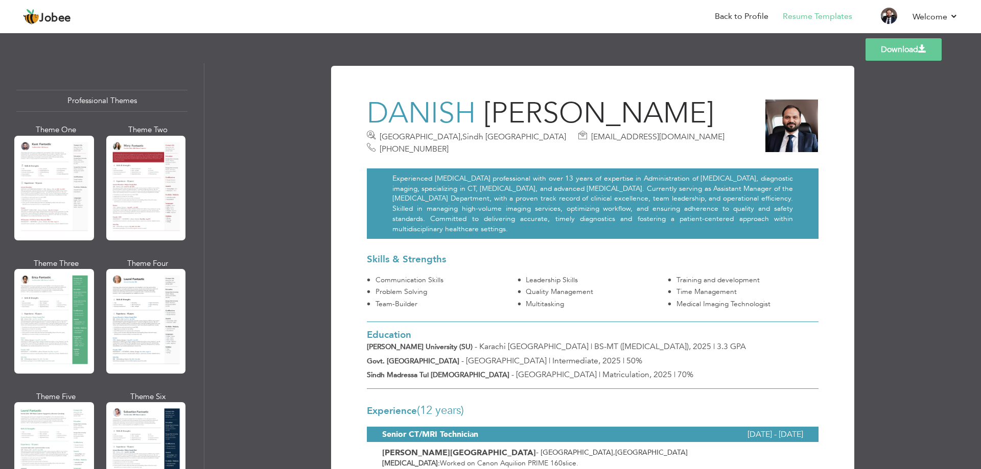
scroll to position [102, 0]
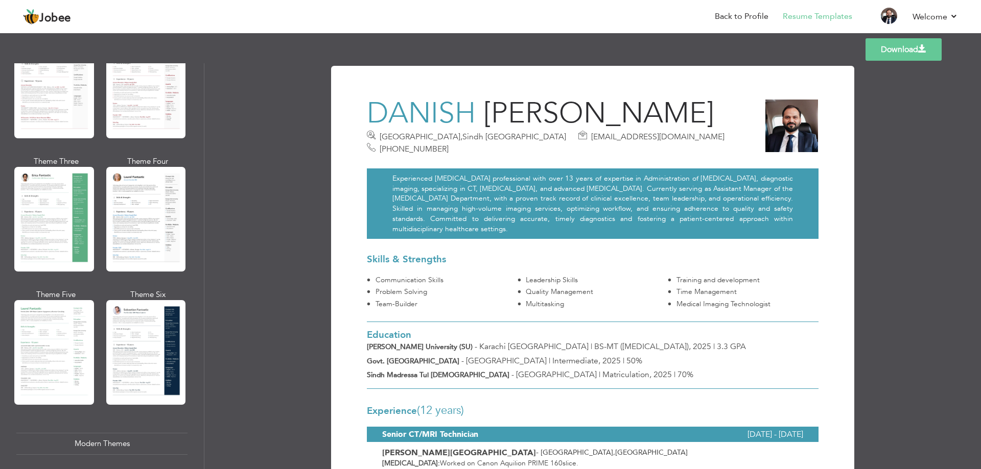
click at [144, 310] on div at bounding box center [146, 352] width 80 height 105
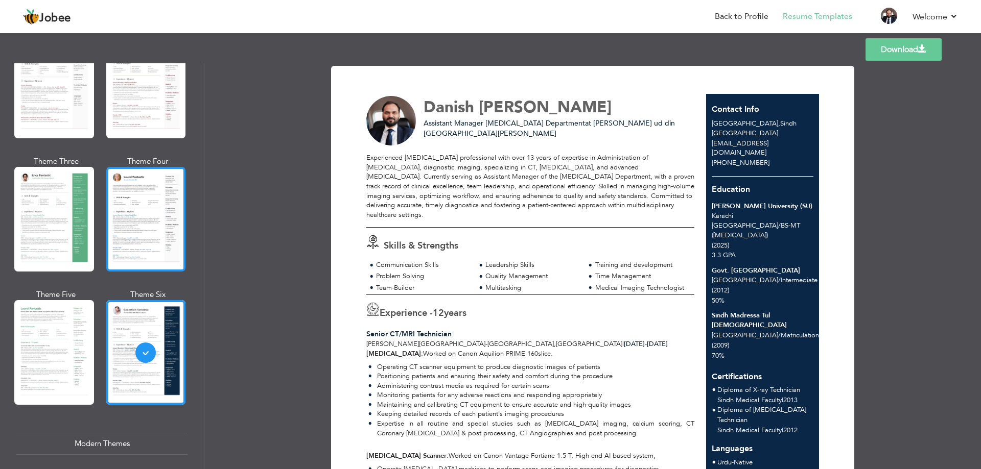
click at [127, 245] on div at bounding box center [146, 219] width 80 height 105
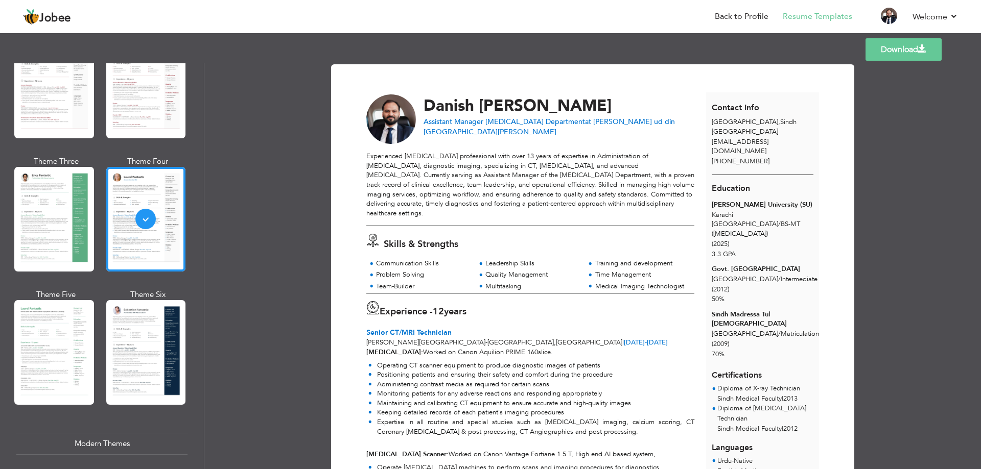
scroll to position [0, 0]
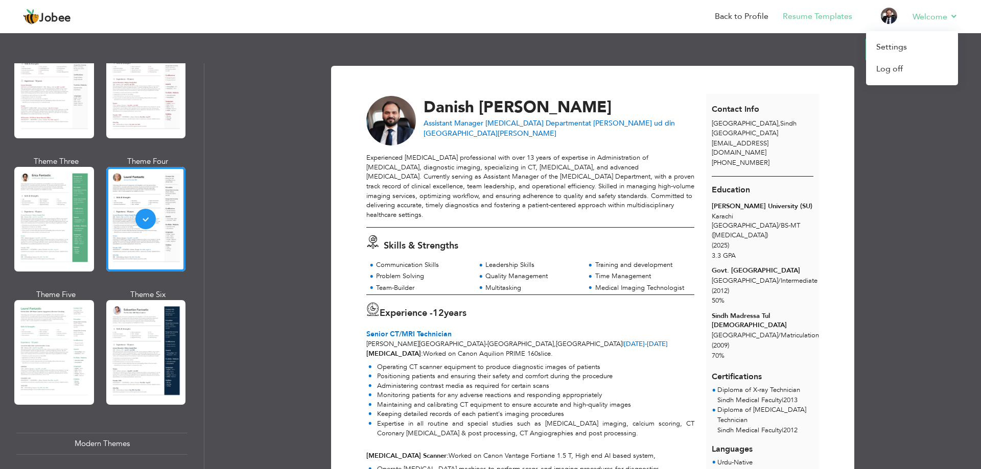
click at [914, 22] on li "Welcome Settings Log off" at bounding box center [928, 18] width 60 height 28
click at [897, 70] on link "Log off" at bounding box center [912, 69] width 92 height 22
